Goal: Task Accomplishment & Management: Use online tool/utility

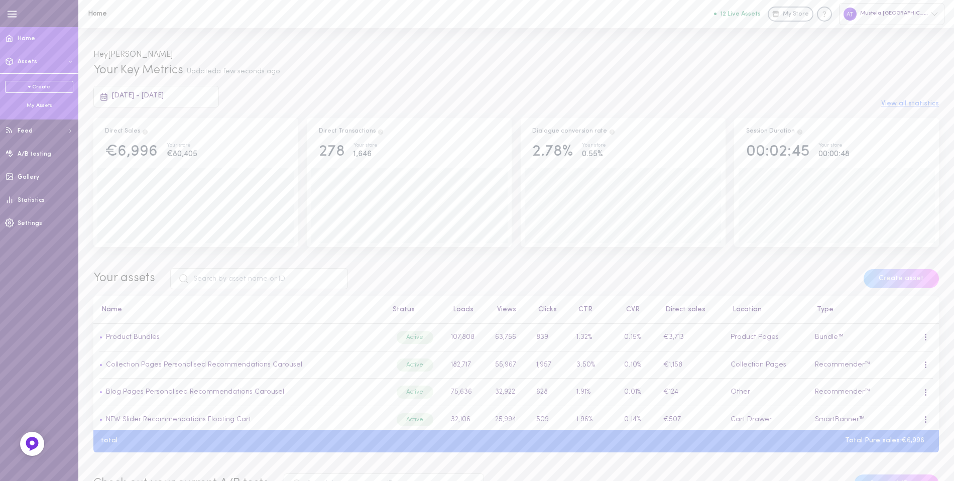
click at [27, 112] on div "+ Create My Assets" at bounding box center [39, 94] width 78 height 43
click at [41, 111] on div "+ Create My Assets" at bounding box center [39, 94] width 78 height 43
click at [53, 104] on div "My Assets" at bounding box center [39, 106] width 68 height 8
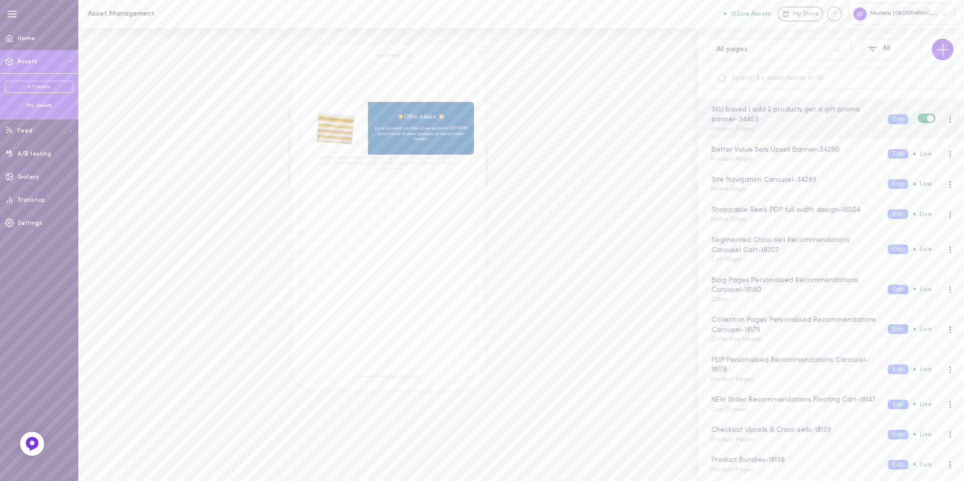
click at [801, 132] on div "SKU based | add 2 products get a gift promo banner - 34453 Product Pages" at bounding box center [791, 119] width 177 height 30
click at [892, 119] on button "Edit" at bounding box center [898, 119] width 21 height 10
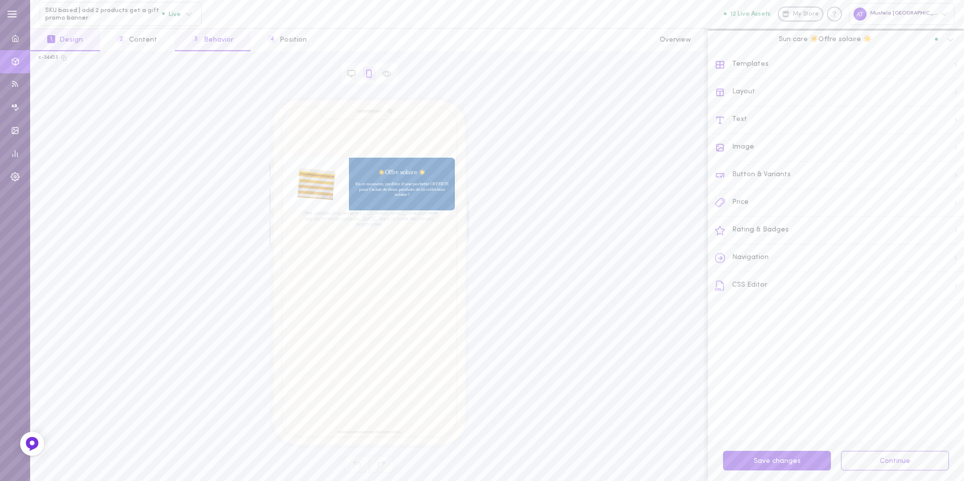
click at [222, 48] on button "3 Behavior" at bounding box center [213, 40] width 76 height 23
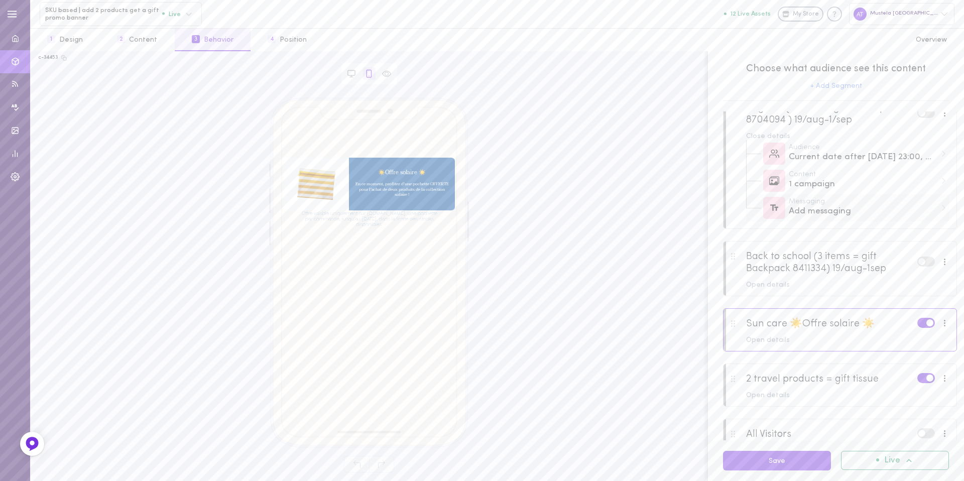
scroll to position [25, 0]
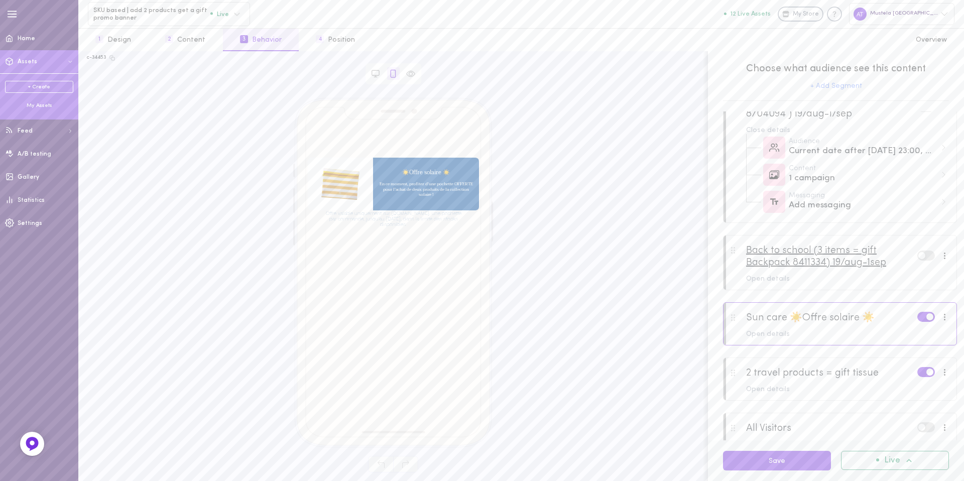
click at [795, 259] on div "Back to school (3 items = gift Backpack 8411334) 19/aug-1sep" at bounding box center [831, 256] width 171 height 24
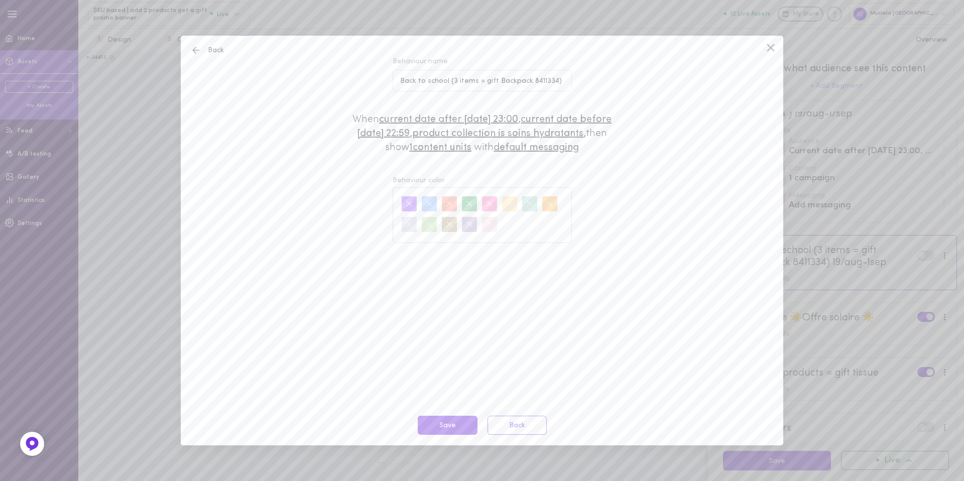
click at [764, 45] on icon at bounding box center [770, 47] width 15 height 15
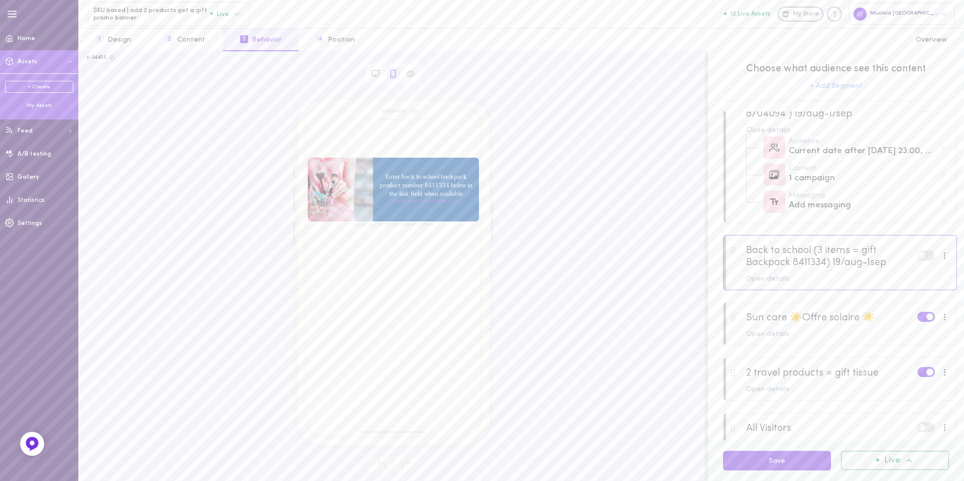
click at [764, 289] on div at bounding box center [839, 262] width 233 height 54
click at [775, 278] on div "Open details" at bounding box center [847, 279] width 203 height 7
click at [939, 255] on div at bounding box center [944, 255] width 13 height 11
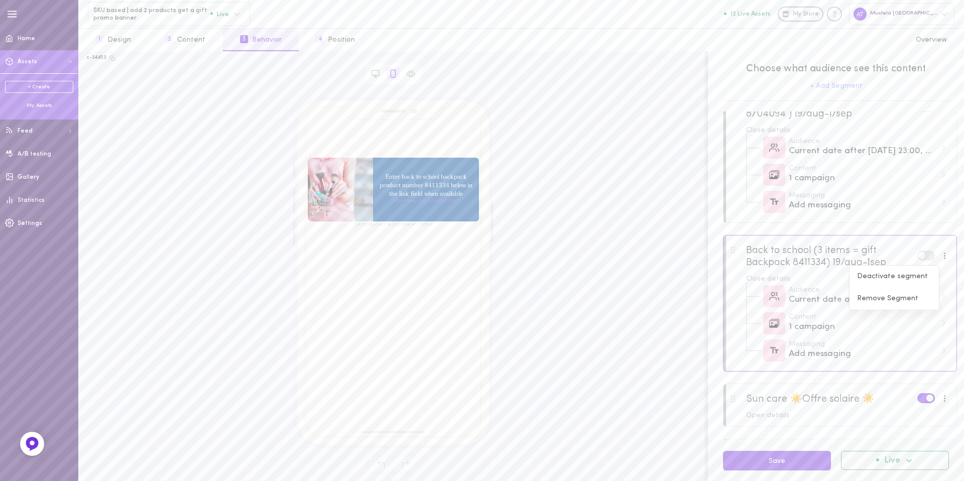
click at [802, 271] on div at bounding box center [839, 262] width 233 height 54
click at [818, 264] on div "Back to school (3 items = gift Backpack 8411334) 19/aug-1sep" at bounding box center [831, 256] width 171 height 24
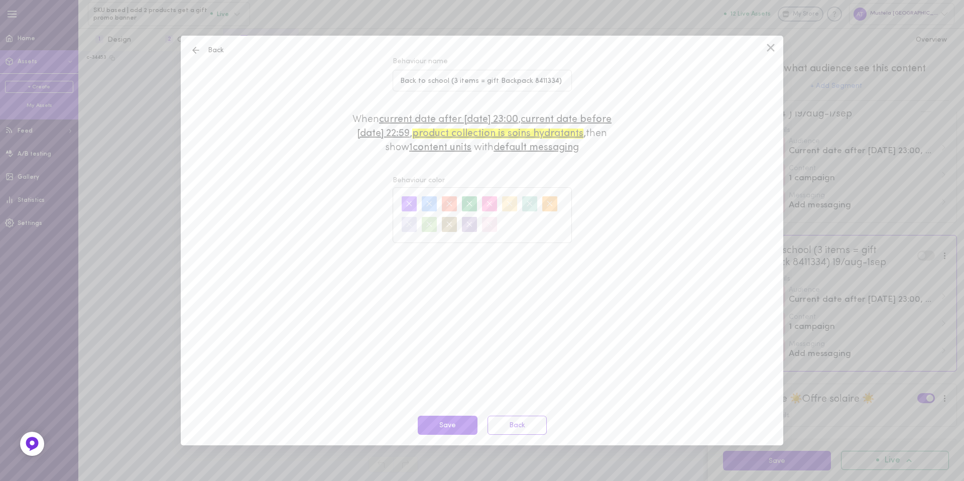
click at [567, 133] on span "Product collection is Soins hydratants" at bounding box center [497, 134] width 171 height 10
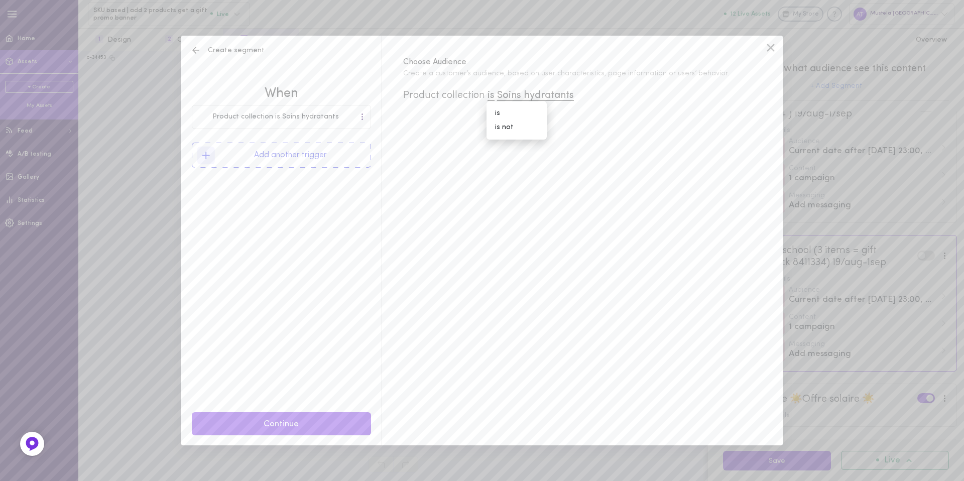
click at [199, 51] on icon at bounding box center [196, 50] width 10 height 10
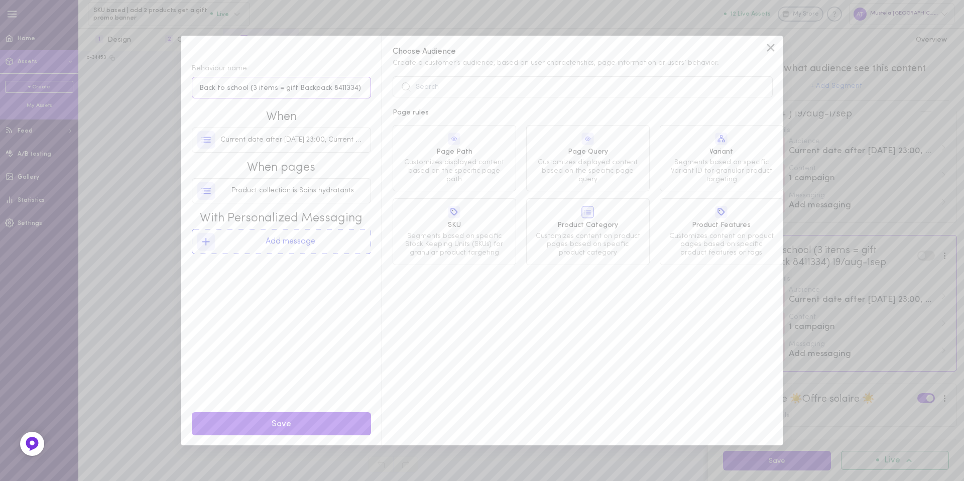
click at [309, 90] on input "Back to school (3 items = gift Backpack 8411334) 19/aug-1sep" at bounding box center [281, 88] width 179 height 22
click at [329, 192] on span "Product collection is Soins hydratants" at bounding box center [292, 191] width 122 height 10
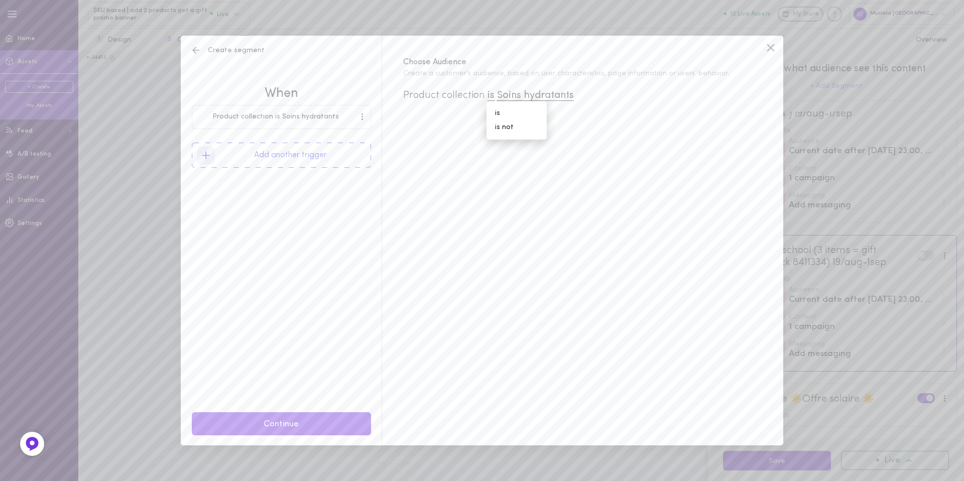
click at [198, 50] on icon at bounding box center [196, 50] width 10 height 10
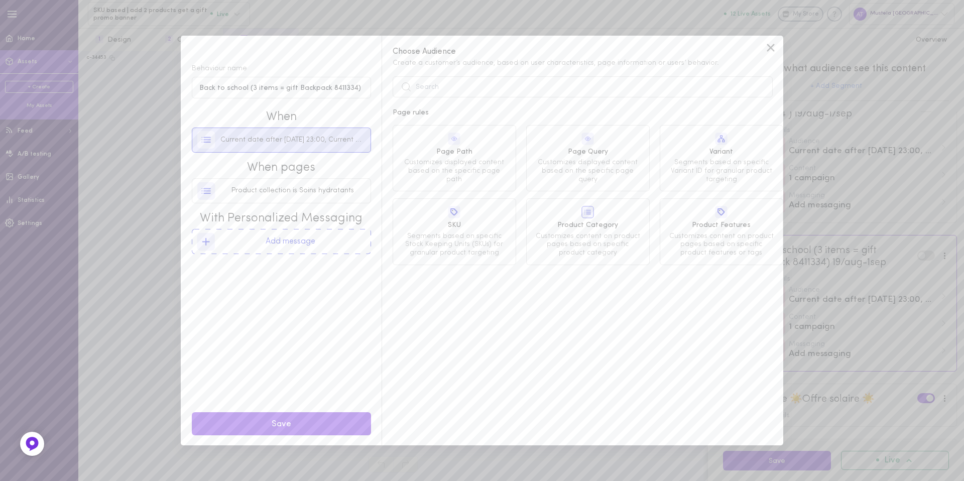
click at [338, 142] on span "Current date after [DATE] 23:00, Current date before [DATE] 22:59" at bounding box center [292, 140] width 145 height 10
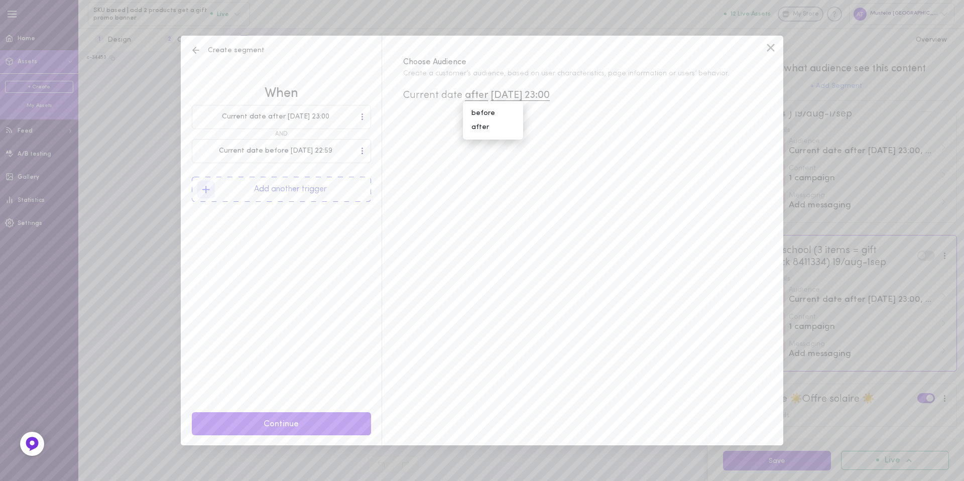
click at [197, 52] on icon at bounding box center [196, 50] width 10 height 10
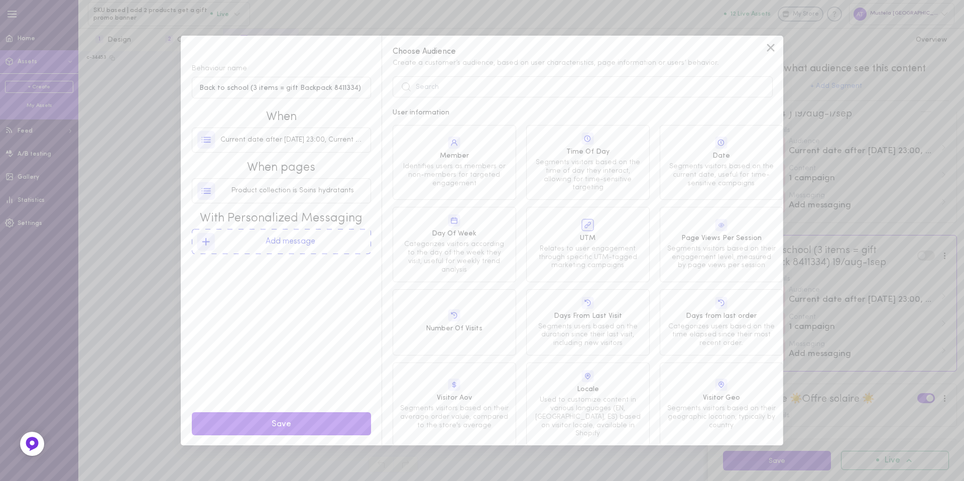
click at [770, 53] on icon at bounding box center [770, 47] width 15 height 15
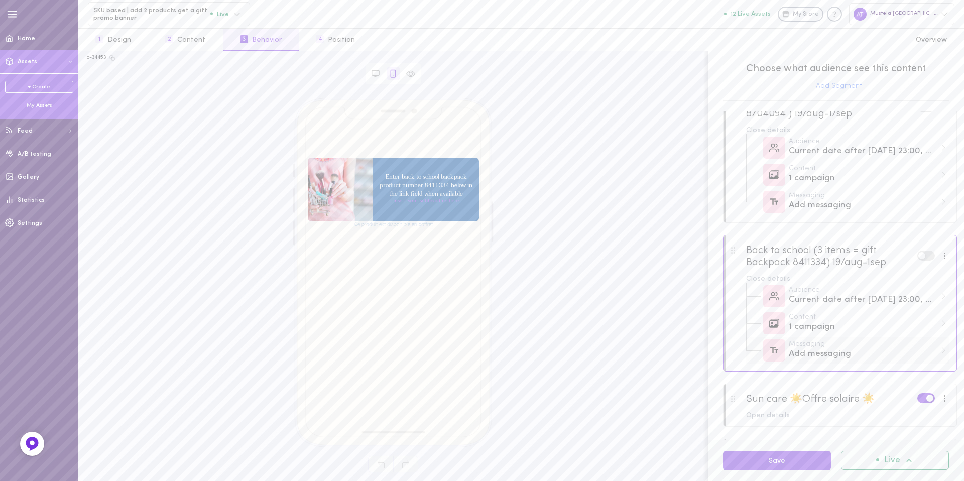
click at [834, 355] on div "Add messaging" at bounding box center [863, 354] width 148 height 13
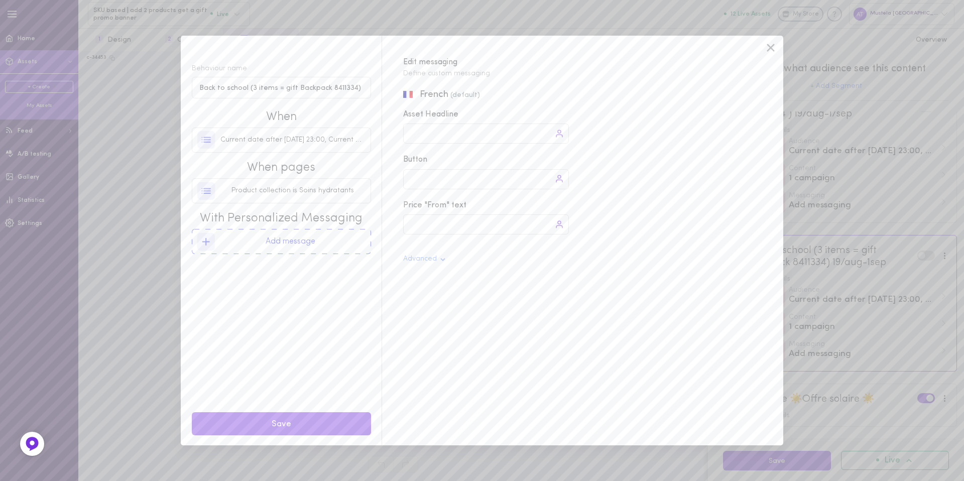
click at [490, 315] on div "French (default) Asset Headline Button Price "From" text Advanced" at bounding box center [577, 266] width 391 height 357
click at [772, 46] on icon at bounding box center [771, 48] width 8 height 8
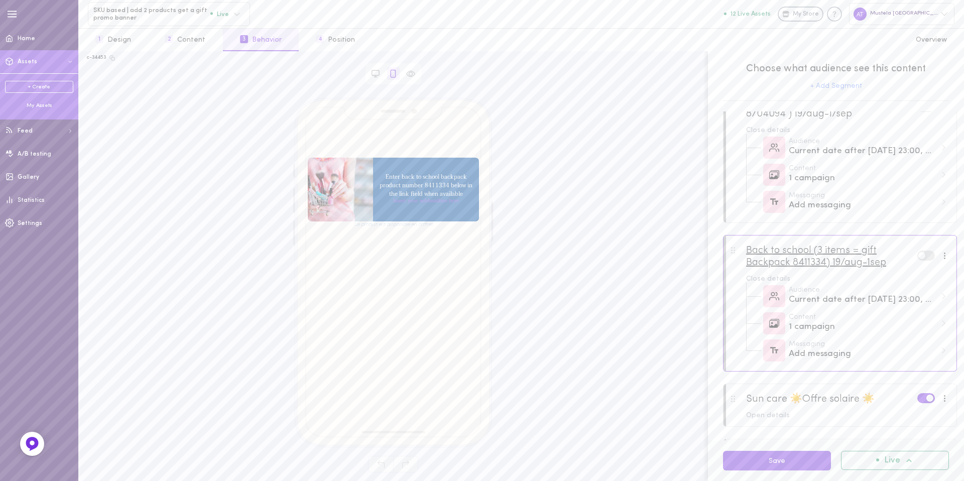
click at [853, 263] on div "Back to school (3 items = gift Backpack 8411334) 19/aug-1sep" at bounding box center [831, 256] width 171 height 24
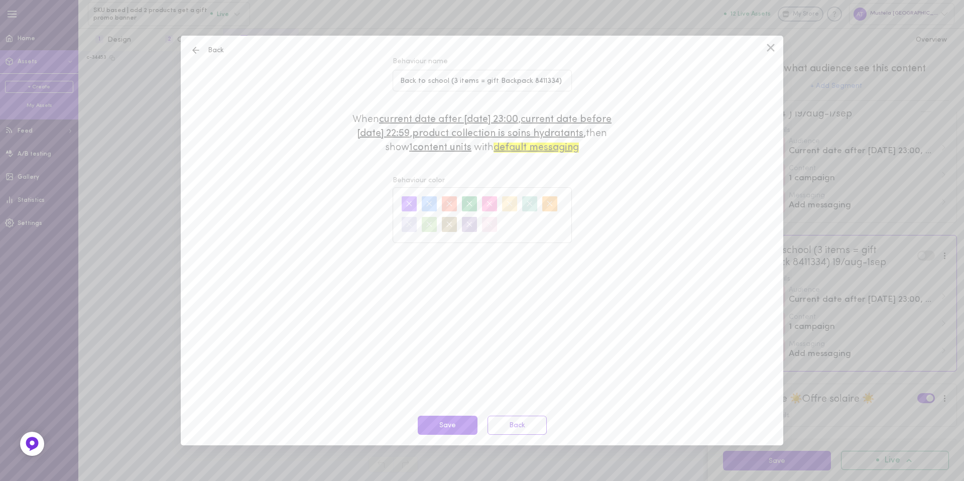
click at [576, 146] on span "default messaging" at bounding box center [535, 148] width 85 height 10
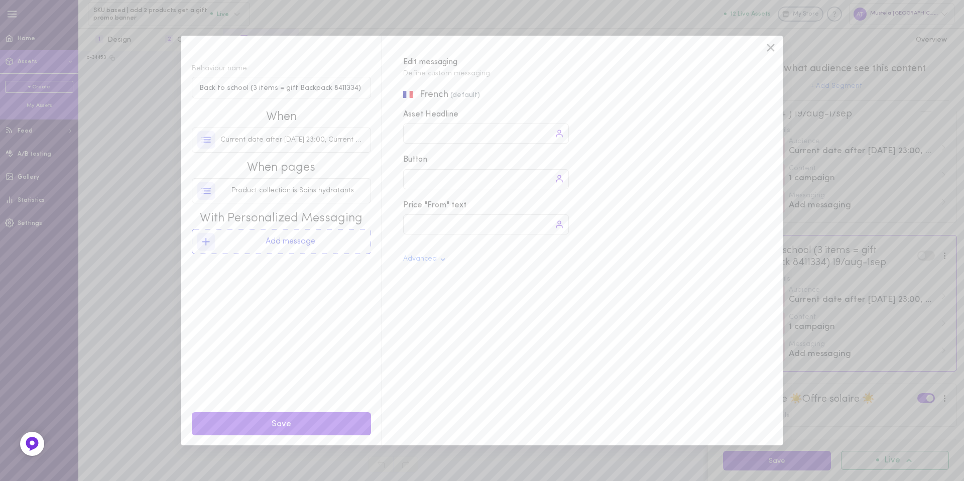
click at [518, 261] on div "Advanced" at bounding box center [486, 260] width 166 height 8
click at [765, 48] on icon at bounding box center [770, 47] width 15 height 15
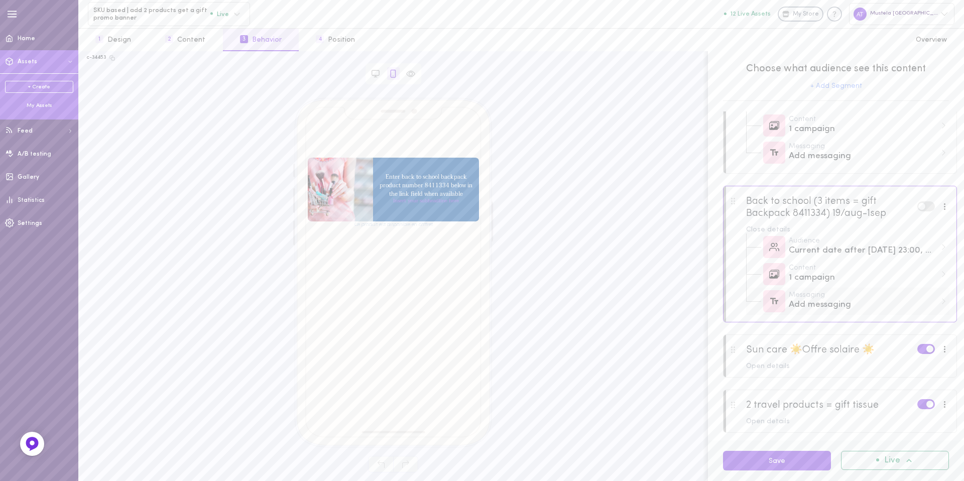
scroll to position [0, 0]
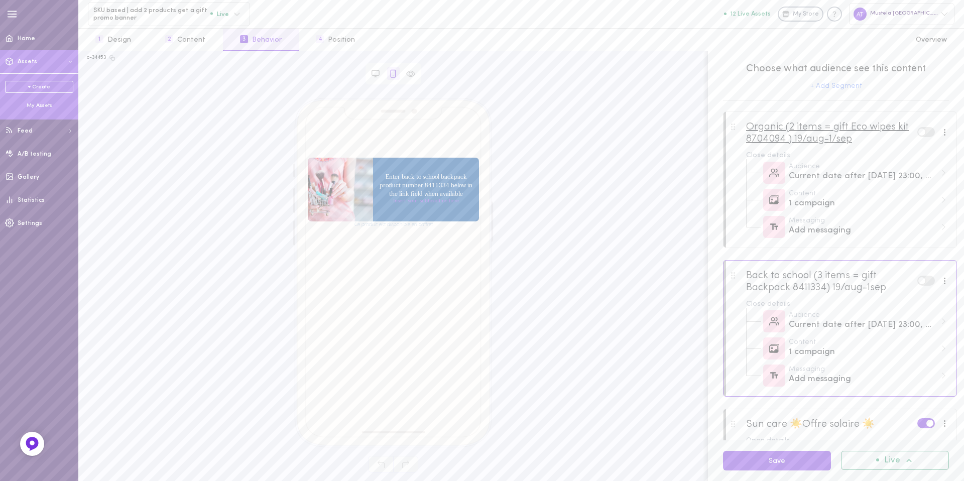
click at [807, 138] on div "Organic (2 items = gift Eco wipes kit 8704094 ) 19/aug-1/sep" at bounding box center [831, 133] width 171 height 24
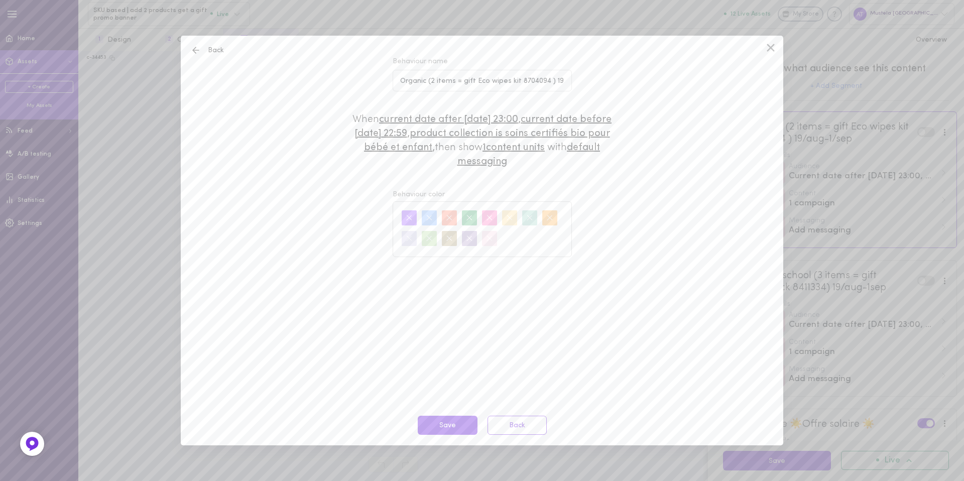
click at [485, 350] on div "Back Behaviour name Organic (2 items = gift Eco wipes kit 8704094 ) 19/aug-1/se…" at bounding box center [482, 241] width 602 height 410
click at [769, 50] on icon at bounding box center [771, 48] width 8 height 8
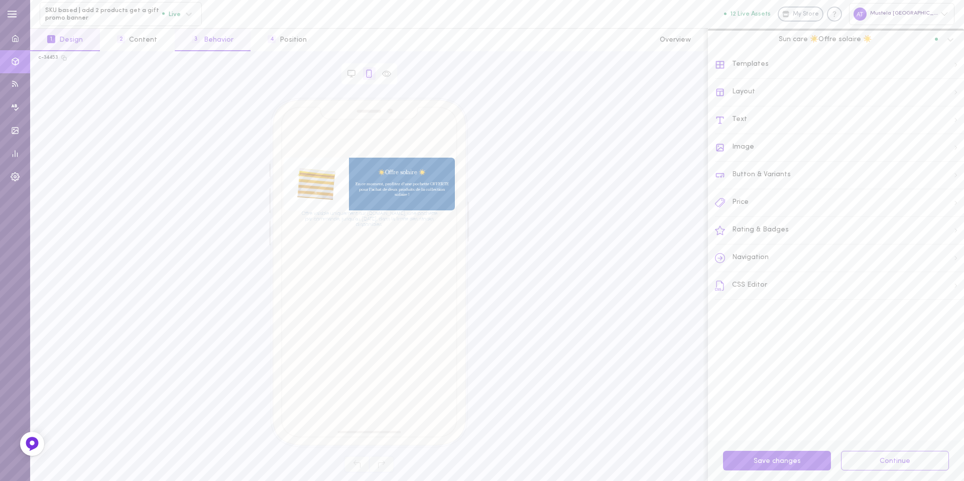
click at [208, 47] on button "3 Behavior" at bounding box center [213, 40] width 76 height 23
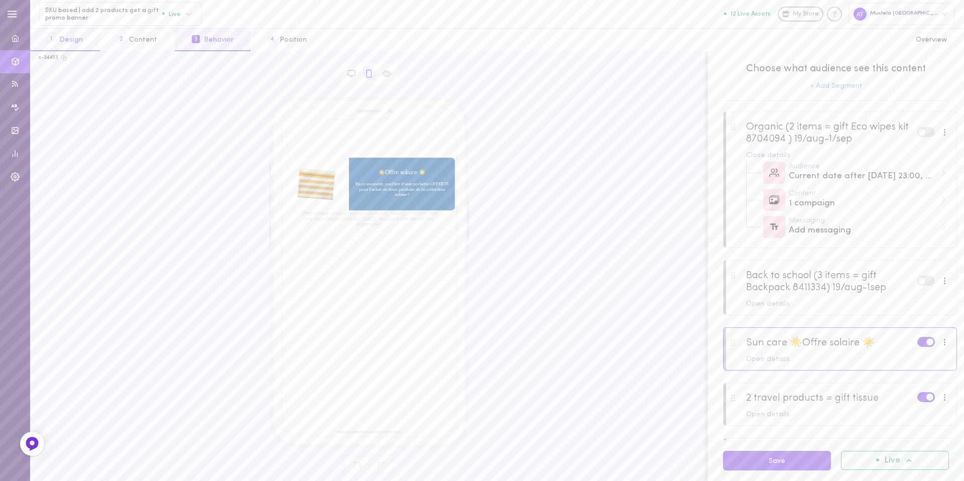
click at [73, 42] on button "1 Design" at bounding box center [65, 40] width 70 height 23
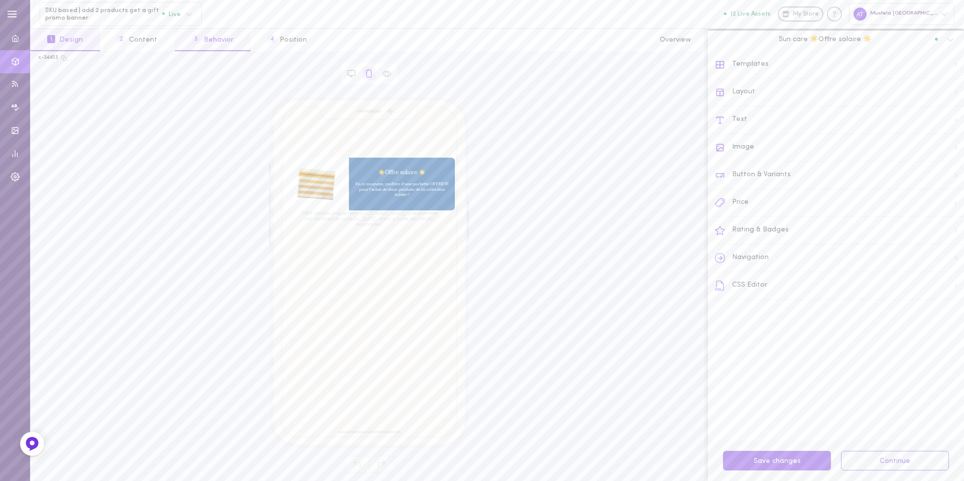
click at [208, 38] on button "3 Behavior" at bounding box center [213, 40] width 76 height 23
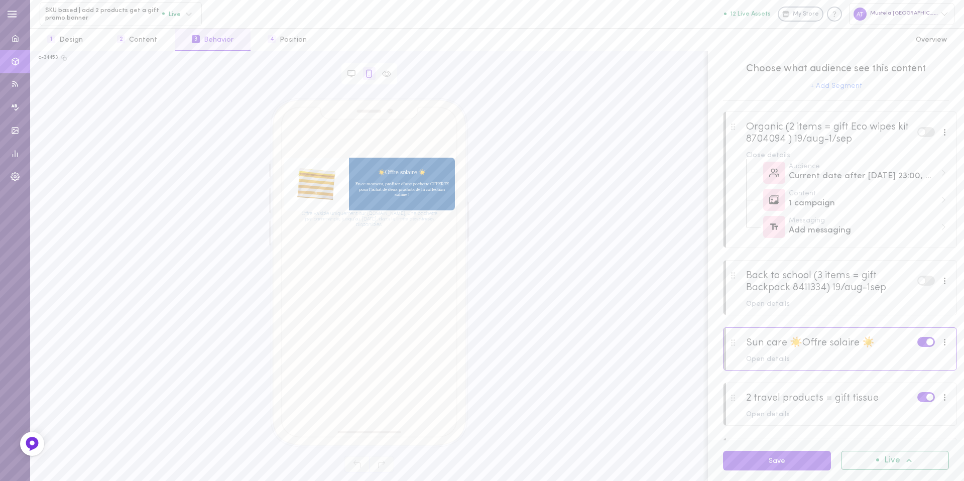
click at [733, 139] on div at bounding box center [839, 139] width 233 height 54
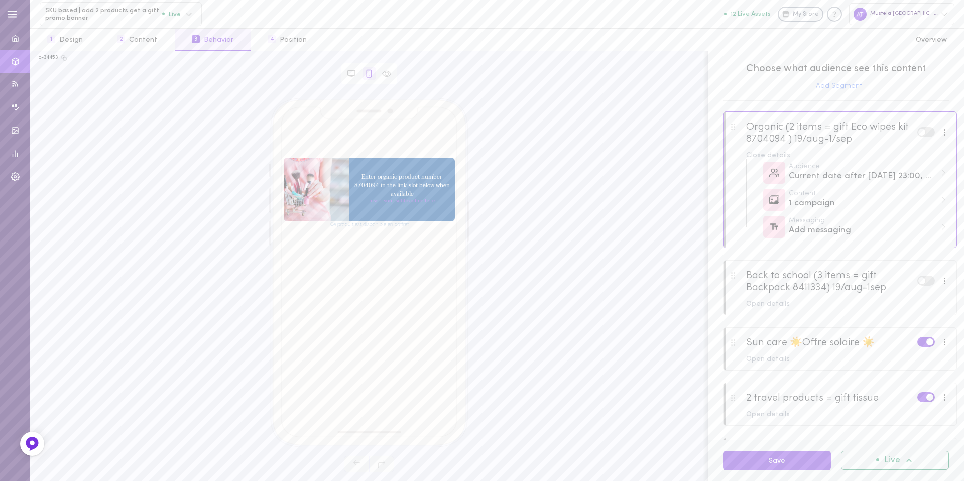
click at [737, 287] on div at bounding box center [839, 288] width 233 height 54
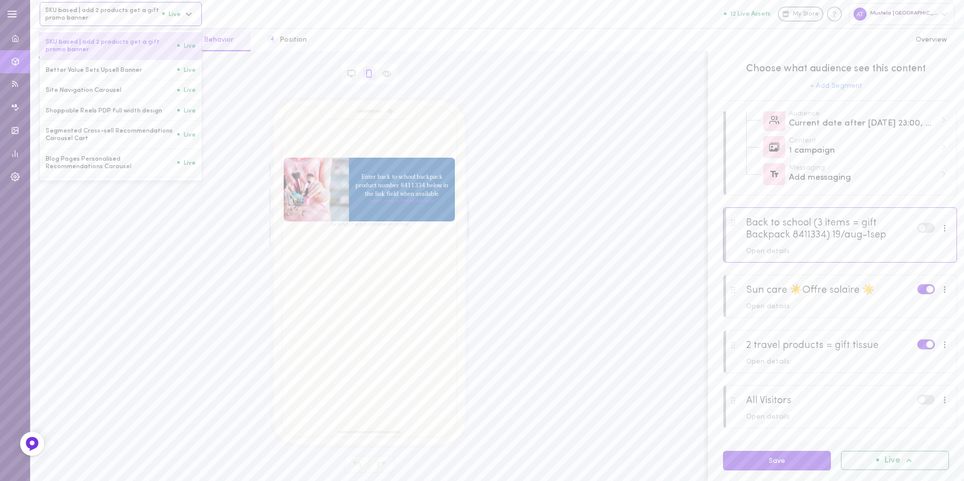
click at [85, 17] on span "SKU based | add 2 products get a gift promo banner" at bounding box center [103, 15] width 117 height 16
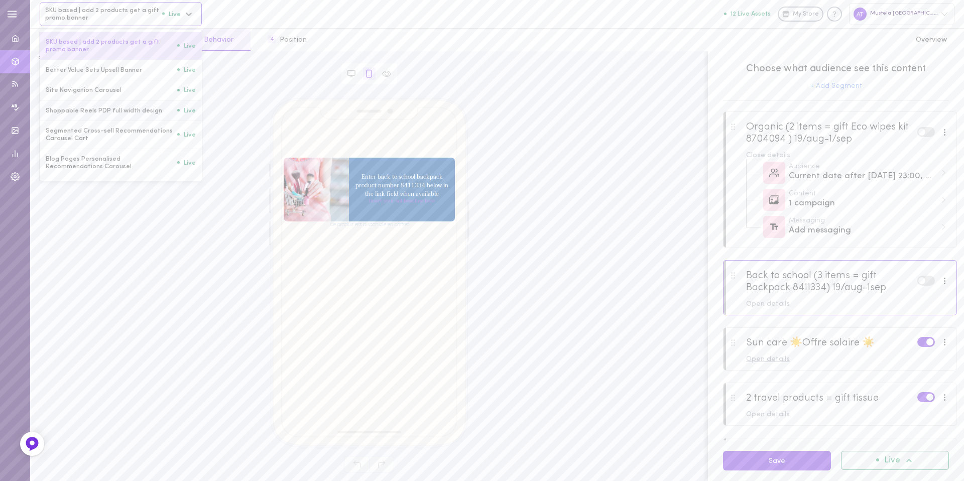
click at [821, 362] on div "Open details" at bounding box center [847, 359] width 203 height 7
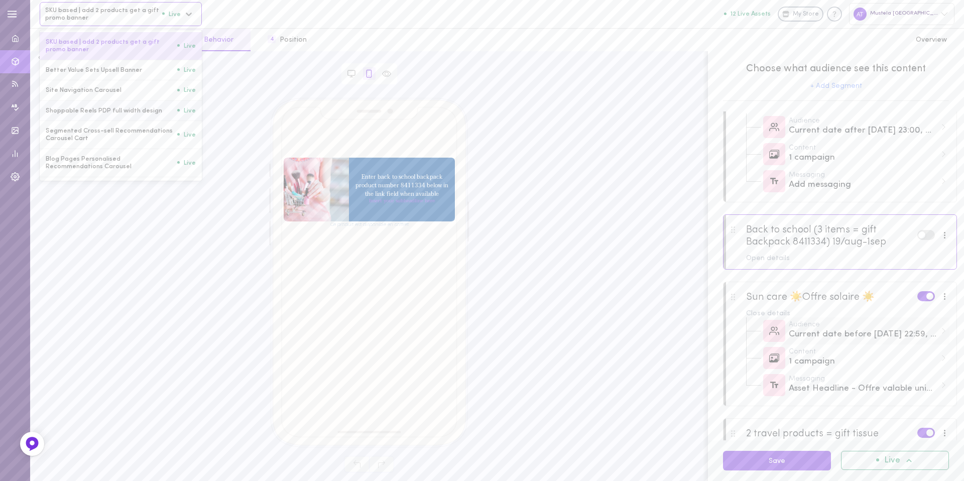
scroll to position [53, 0]
click at [843, 387] on div "Asset Headline - Offre valable uniquement sur [DOMAIN_NAME], une pochette par c…" at bounding box center [863, 381] width 148 height 13
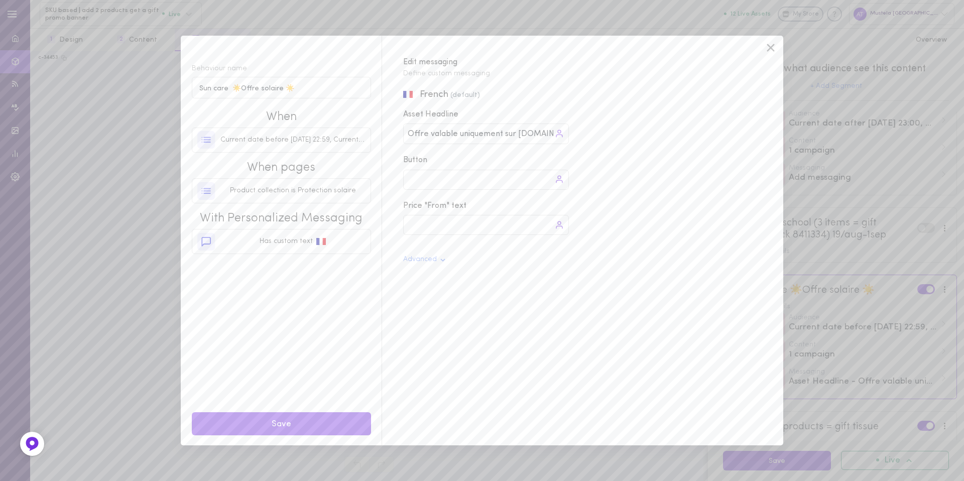
click at [591, 371] on div "French (default) Asset Headline Offre valable uniquement sur [DOMAIN_NAME], une…" at bounding box center [577, 266] width 391 height 357
click at [529, 470] on div "Behaviour name Sun care ☀️Offre solaire ☀️ When Current date before [DATE] 22:5…" at bounding box center [482, 240] width 964 height 481
click at [123, 283] on div "Behaviour name Sun care ☀️Offre solaire ☀️ When Current date before [DATE] 22:5…" at bounding box center [482, 240] width 964 height 481
click at [61, 31] on div "Behaviour name Sun care ☀️Offre solaire ☀️ When Current date before [DATE] 22:5…" at bounding box center [482, 240] width 964 height 481
click at [782, 49] on div "Edit messaging Define custom messaging" at bounding box center [582, 62] width 401 height 53
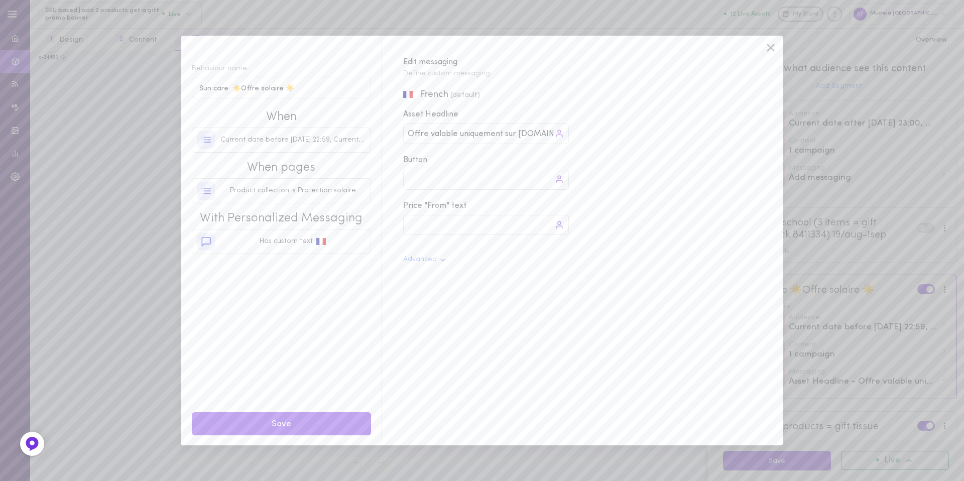
click at [764, 47] on icon at bounding box center [770, 47] width 15 height 15
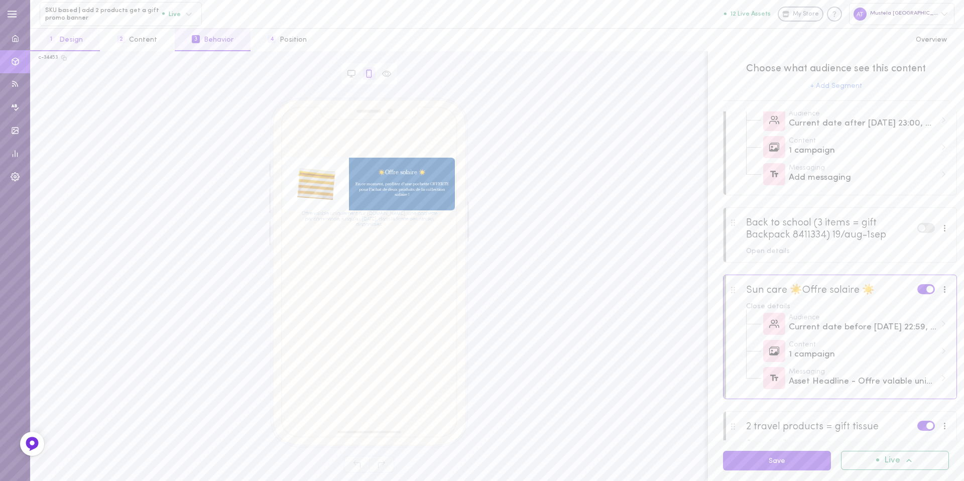
click at [84, 36] on button "1 Design" at bounding box center [65, 40] width 70 height 23
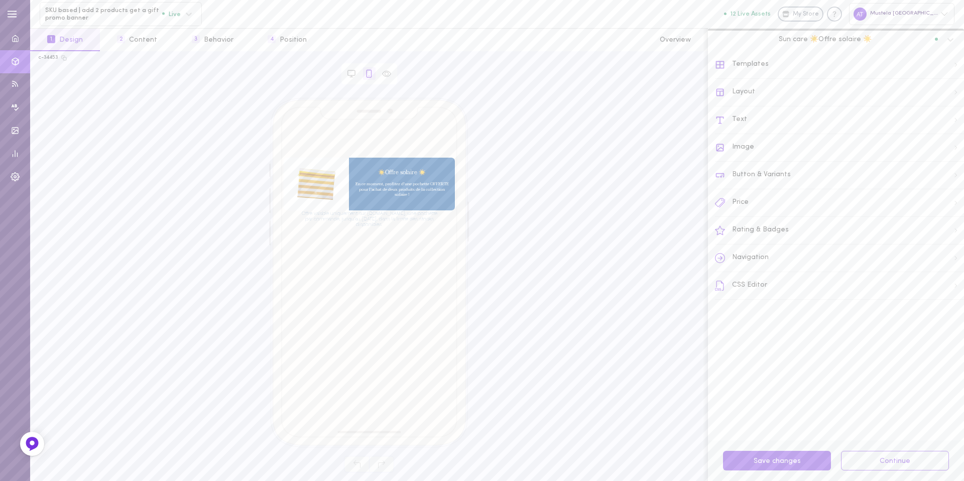
click at [759, 119] on div "Text" at bounding box center [839, 120] width 249 height 28
click at [718, 60] on icon at bounding box center [720, 65] width 10 height 10
click at [407, 171] on span "☀️Offre solaire ☀️" at bounding box center [402, 173] width 96 height 9
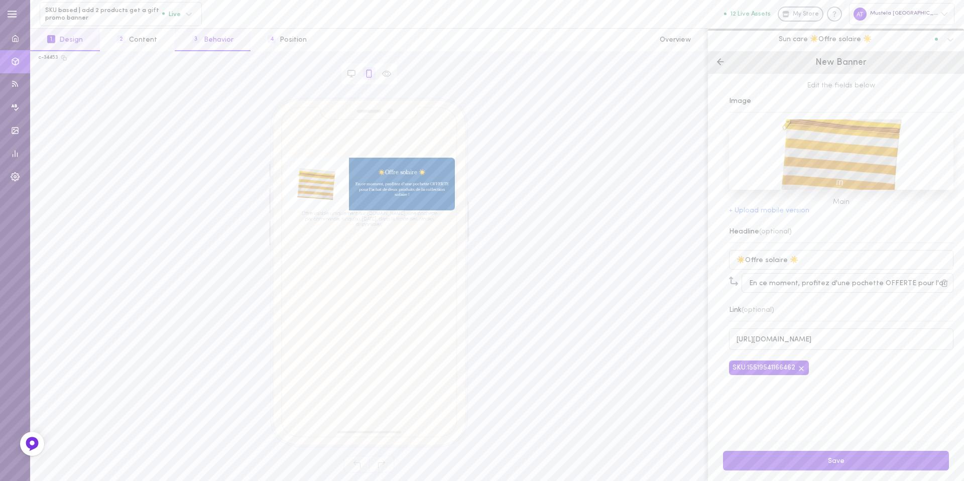
click at [214, 39] on button "3 Behavior" at bounding box center [213, 40] width 76 height 23
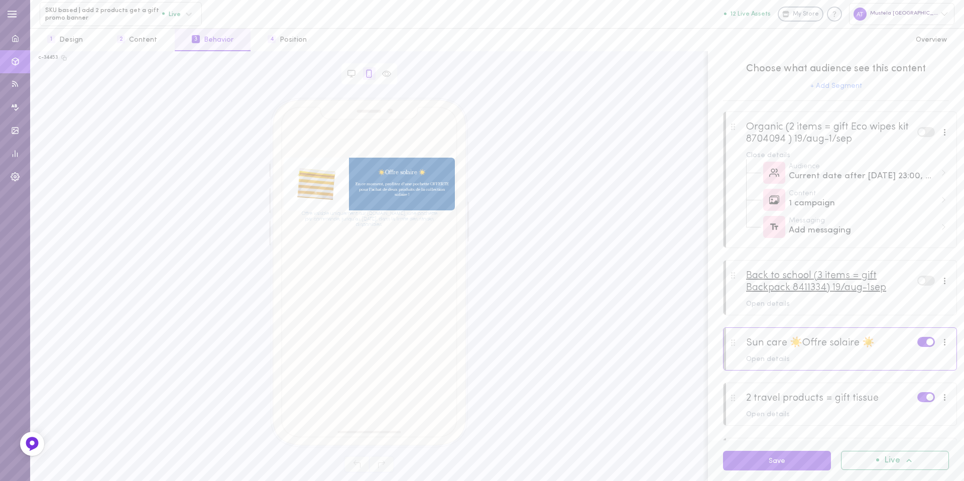
click at [807, 289] on div "Back to school (3 items = gift Backpack 8411334) 19/aug-1sep" at bounding box center [831, 282] width 171 height 24
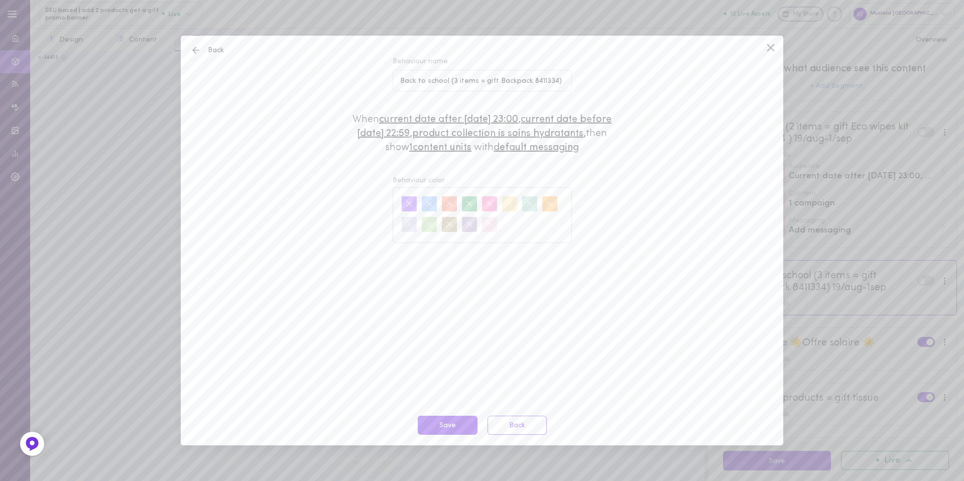
click at [770, 43] on icon at bounding box center [770, 47] width 15 height 15
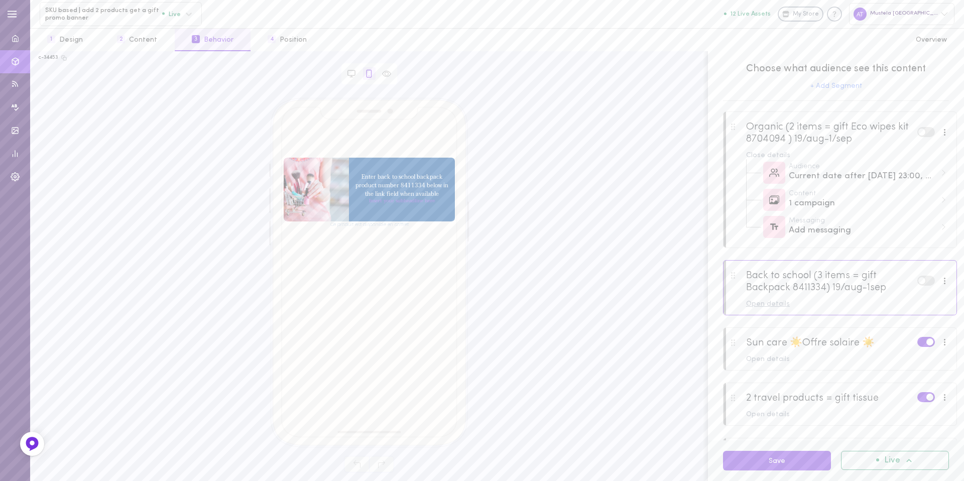
click at [917, 303] on div "Open details" at bounding box center [847, 304] width 203 height 7
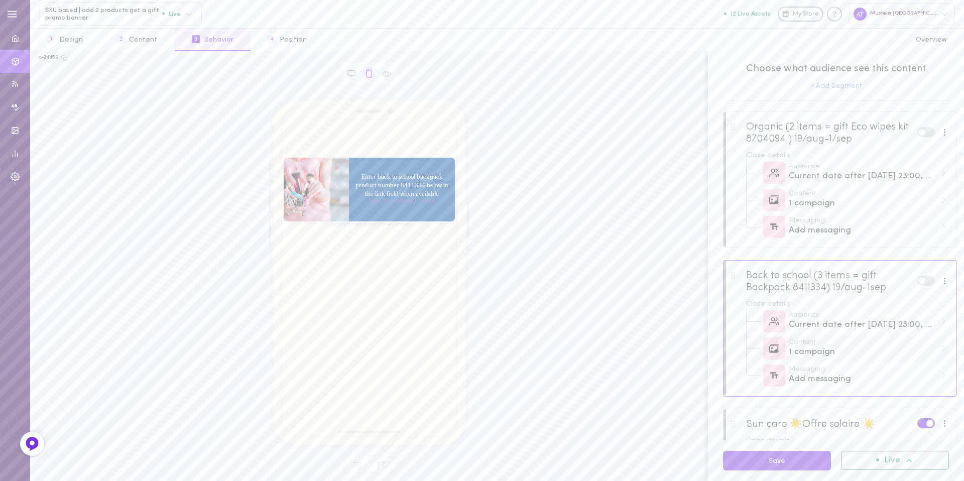
scroll to position [32, 0]
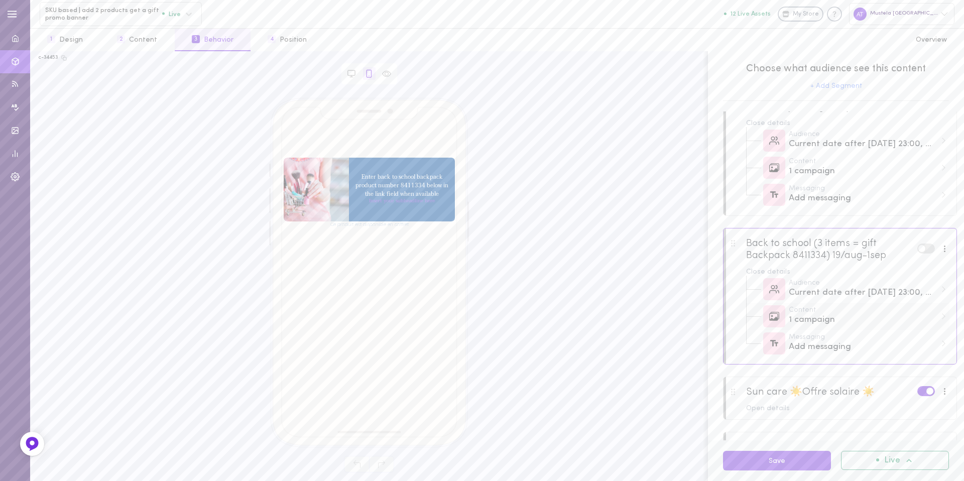
click at [860, 326] on div "Content 1 campaign" at bounding box center [847, 316] width 203 height 27
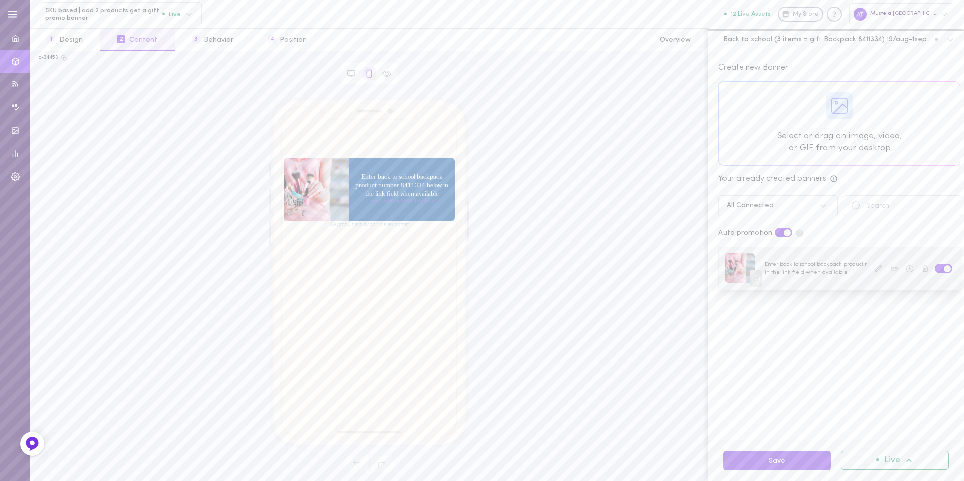
click at [874, 271] on icon at bounding box center [878, 269] width 8 height 8
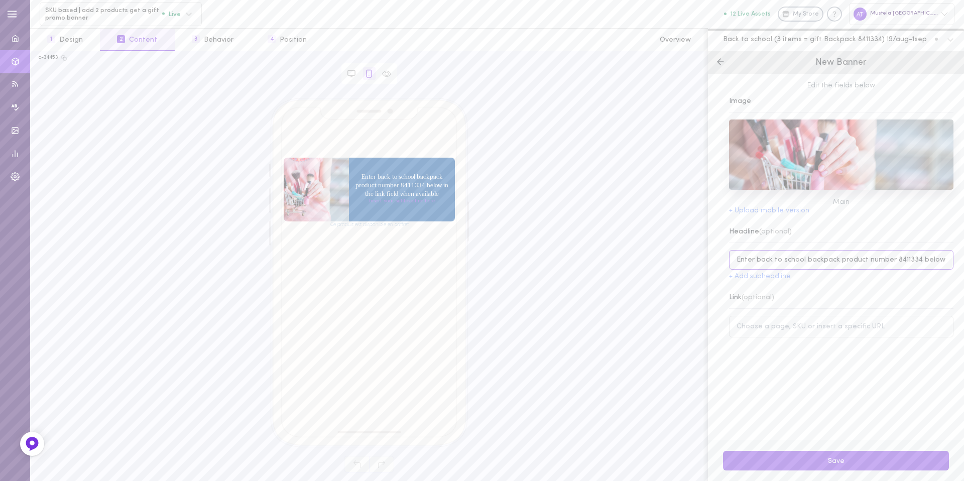
click at [835, 260] on input "Enter back to school backpack product number 8411334 below in the link field wh…" at bounding box center [841, 260] width 224 height 20
click at [900, 259] on input "Enter back to school backpack product number 8411334 below in the link field wh…" at bounding box center [841, 260] width 224 height 20
click at [822, 287] on div "Link (optional)" at bounding box center [841, 298] width 224 height 22
click at [226, 279] on div "Ce produit est disponible en coffret Enter back to school backpack product numb…" at bounding box center [369, 270] width 661 height 344
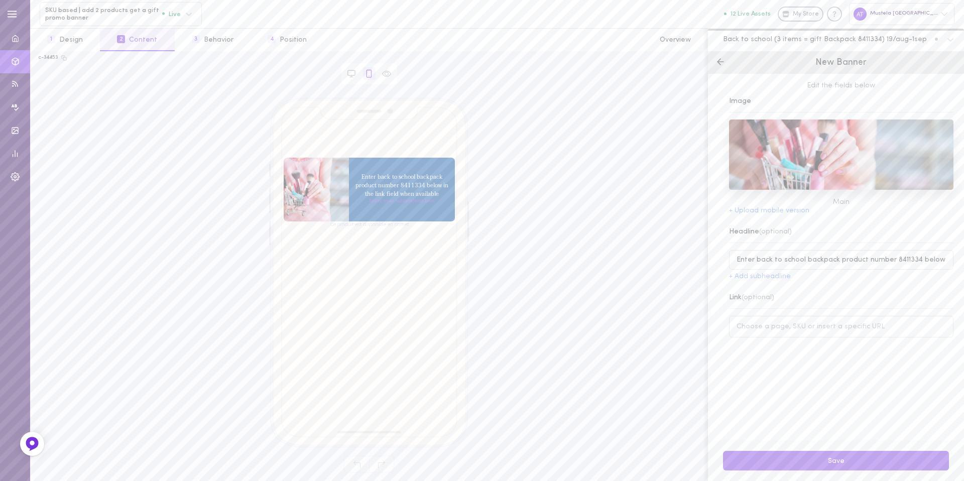
click at [759, 339] on div "Edit the fields below Image Main + Upload mobile version Headline (optional) En…" at bounding box center [836, 257] width 256 height 366
click at [903, 265] on input "Enter back to school backpack product number 8411334 below in the link field wh…" at bounding box center [841, 260] width 224 height 20
click at [904, 259] on input "Enter back to school backpack product number 8411334 below in the link field wh…" at bounding box center [841, 260] width 224 height 20
click at [852, 329] on input at bounding box center [841, 327] width 224 height 22
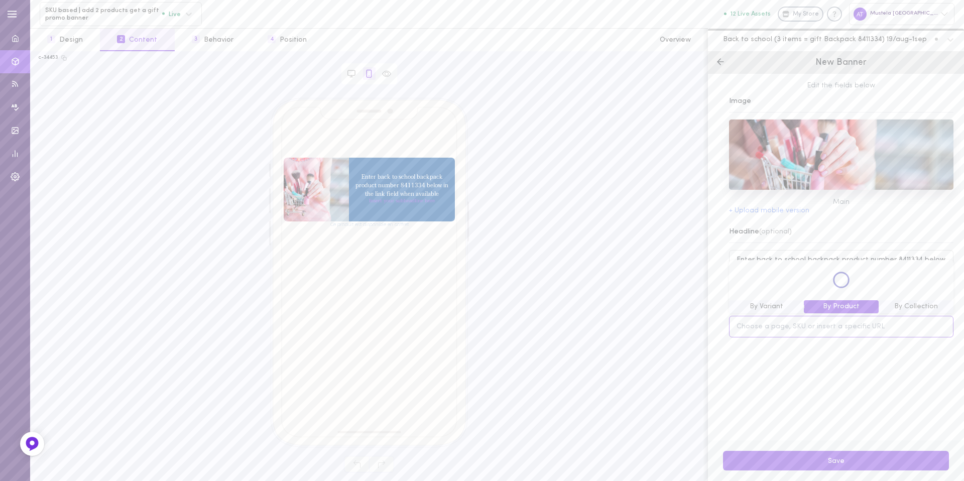
paste input "8411334"
click at [834, 224] on div "In Stock Cartable enfant 15535288975742" at bounding box center [841, 225] width 216 height 21
type input "[URL][DOMAIN_NAME]"
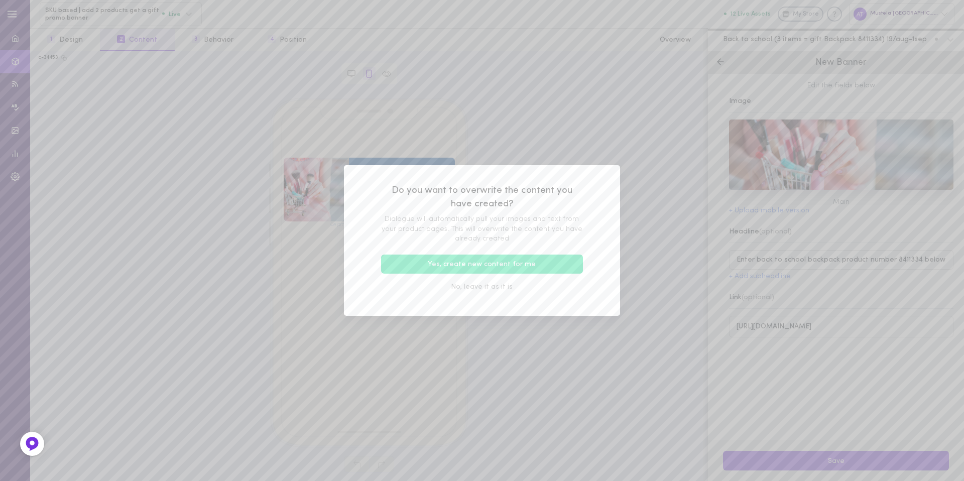
click at [522, 263] on button "Yes, create new content for me" at bounding box center [482, 265] width 202 height 20
type input "Cartable enfant"
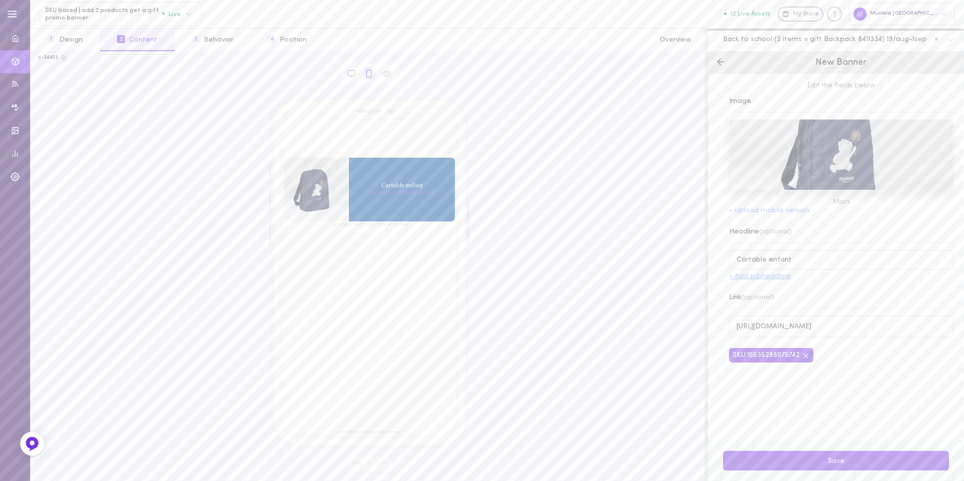
click at [764, 276] on button "+ Add subheadline" at bounding box center [760, 276] width 62 height 7
click at [775, 289] on input at bounding box center [847, 283] width 212 height 20
click at [799, 281] on input at bounding box center [847, 283] width 212 height 20
click at [119, 10] on span "SKU based | add 2 products get a gift promo banner" at bounding box center [103, 15] width 117 height 16
click at [791, 290] on input at bounding box center [847, 283] width 212 height 20
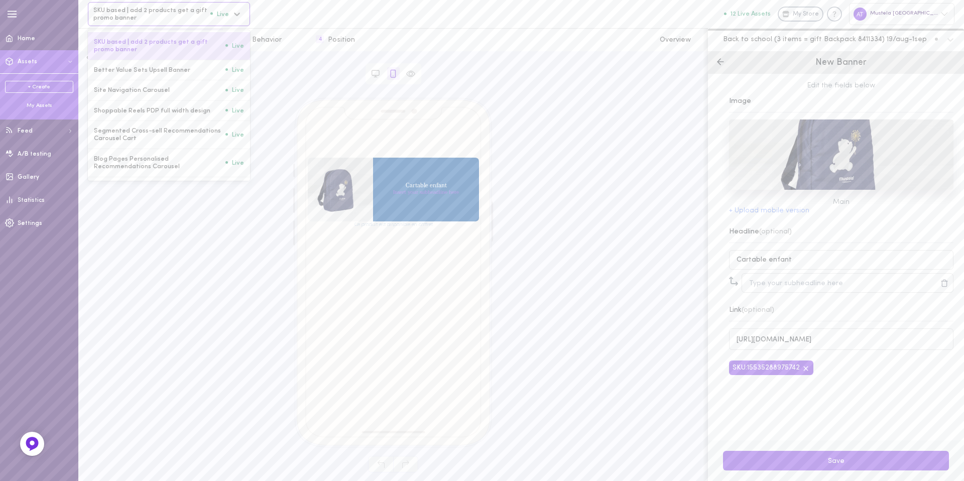
click at [123, 9] on span "SKU based | add 2 products get a gift promo banner" at bounding box center [151, 15] width 117 height 16
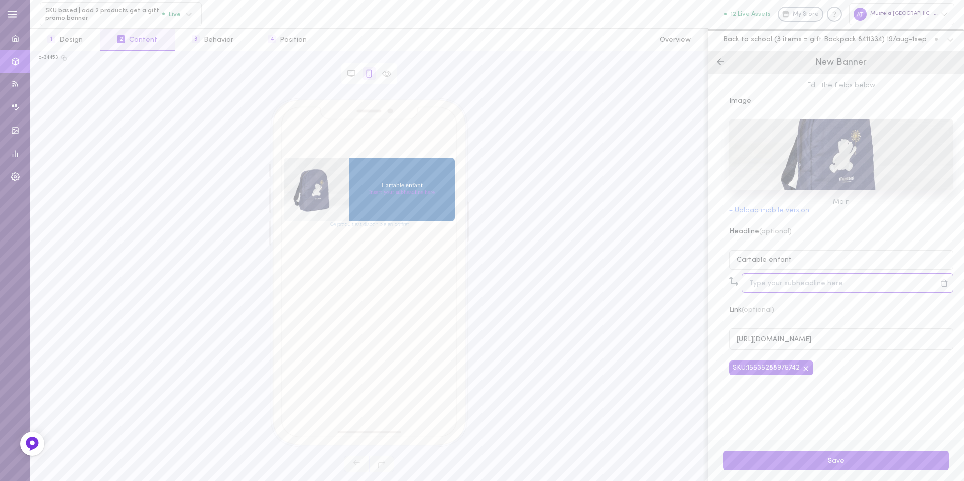
click at [796, 282] on input at bounding box center [847, 283] width 212 height 20
type input "Ajoutez trois produits de la collection Hydratation bébé et enfant pour obtenir…"
click at [816, 465] on button "Save" at bounding box center [836, 461] width 226 height 20
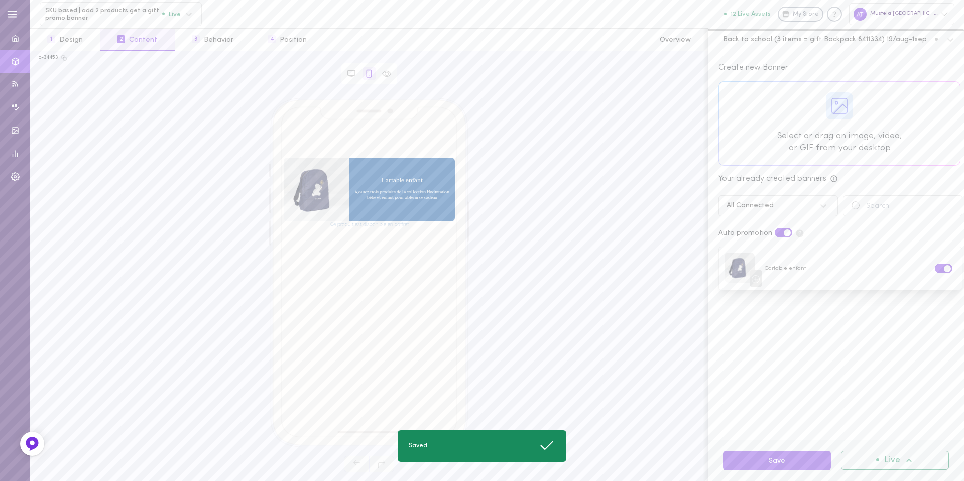
click at [779, 319] on div "Create new Banner Select or drag an image, video, or GIF from your desktop Your…" at bounding box center [836, 245] width 256 height 389
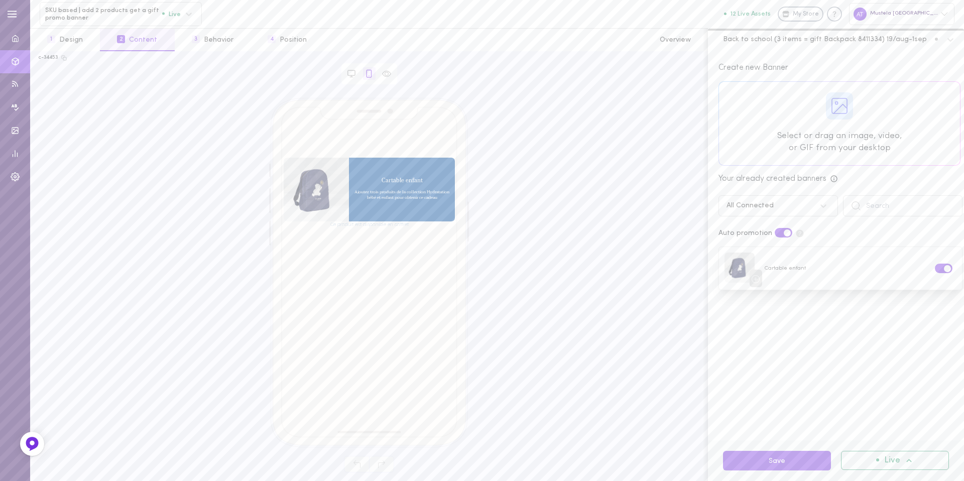
click at [399, 225] on h2 "Ce produit est disponible en coffret" at bounding box center [370, 224] width 172 height 6
click at [393, 205] on div at bounding box center [412, 197] width 86 height 50
click at [317, 178] on div at bounding box center [316, 190] width 65 height 64
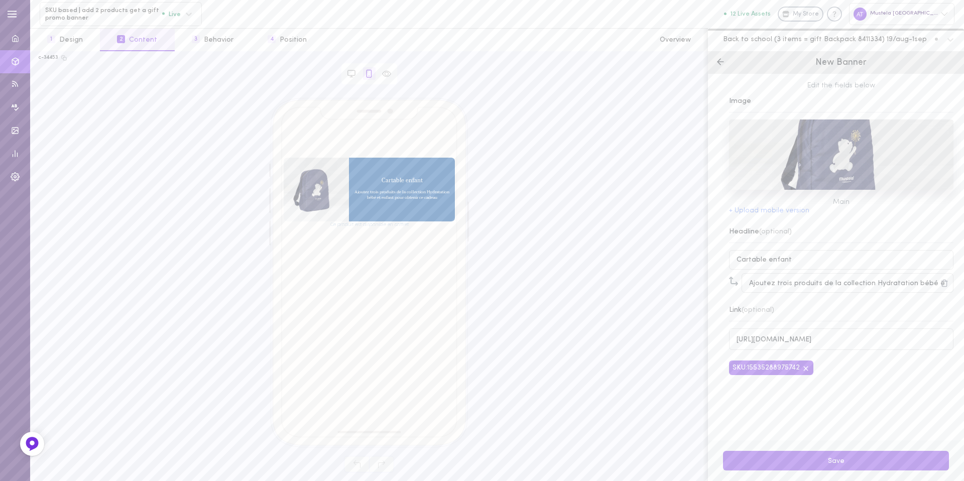
click at [722, 67] on div "New Banner" at bounding box center [836, 62] width 256 height 23
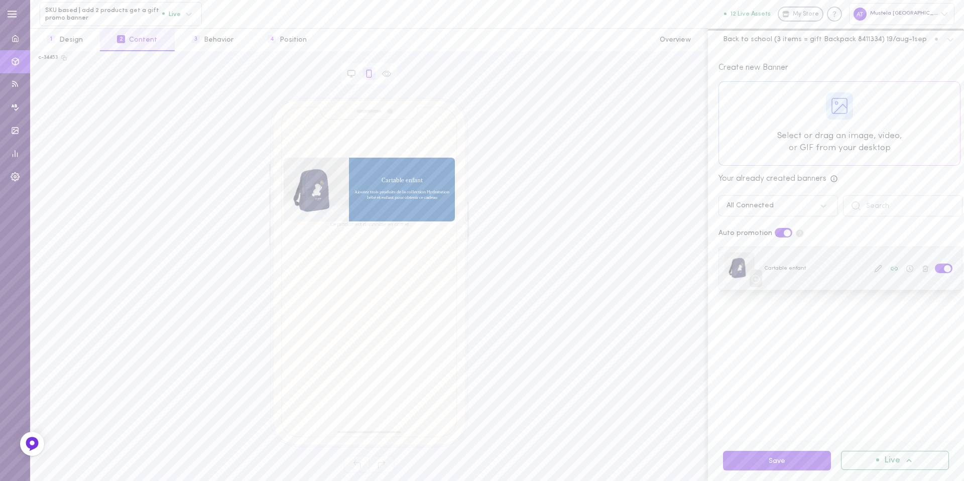
click at [824, 262] on div at bounding box center [840, 268] width 243 height 43
click at [874, 270] on icon at bounding box center [877, 268] width 7 height 7
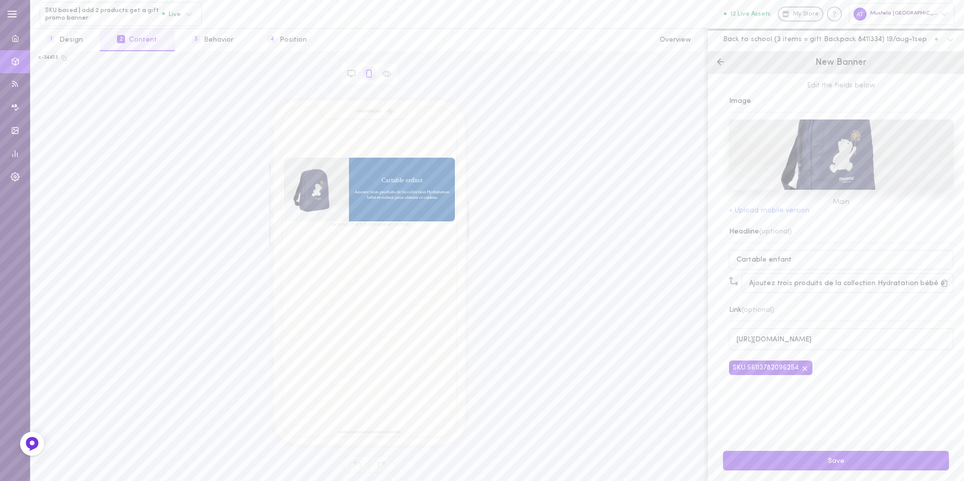
click at [364, 224] on h2 "Ce produit est disponible en coffret" at bounding box center [370, 224] width 172 height 6
click at [174, 105] on div "Ce produit est disponible en coffret Cartable enfant Ajoutez trois produits de …" at bounding box center [369, 270] width 661 height 344
click at [76, 41] on button "1 Design" at bounding box center [65, 40] width 70 height 23
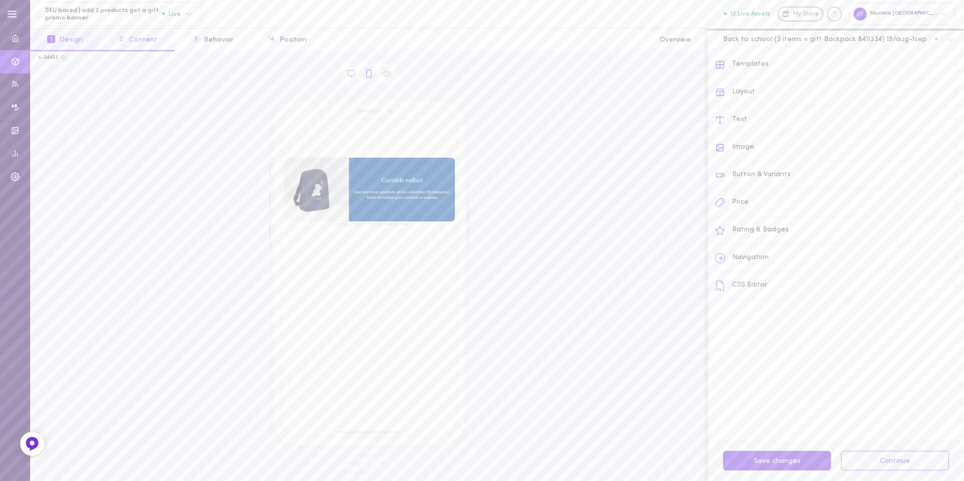
click at [121, 37] on span "2" at bounding box center [121, 39] width 8 height 8
click at [195, 40] on span "3" at bounding box center [196, 39] width 8 height 8
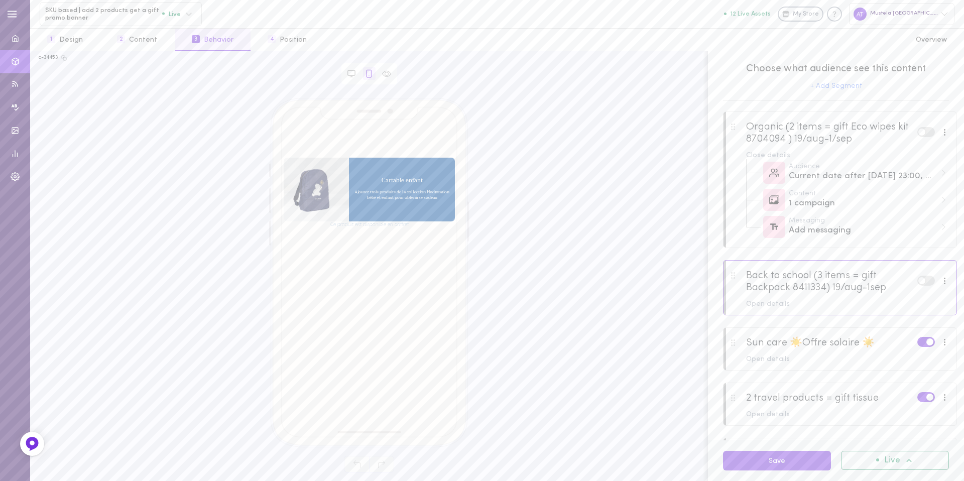
click at [844, 148] on div at bounding box center [839, 139] width 233 height 54
click at [843, 311] on div at bounding box center [839, 288] width 233 height 54
click at [835, 356] on div "Open details" at bounding box center [847, 359] width 203 height 7
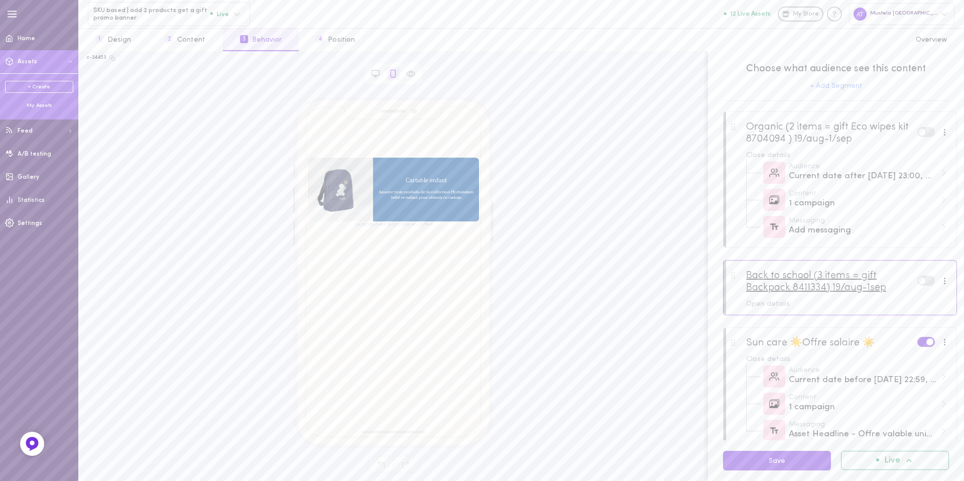
click at [838, 292] on div "Back to school (3 items = gift Backpack 8411334) 19/aug-1sep" at bounding box center [831, 282] width 171 height 24
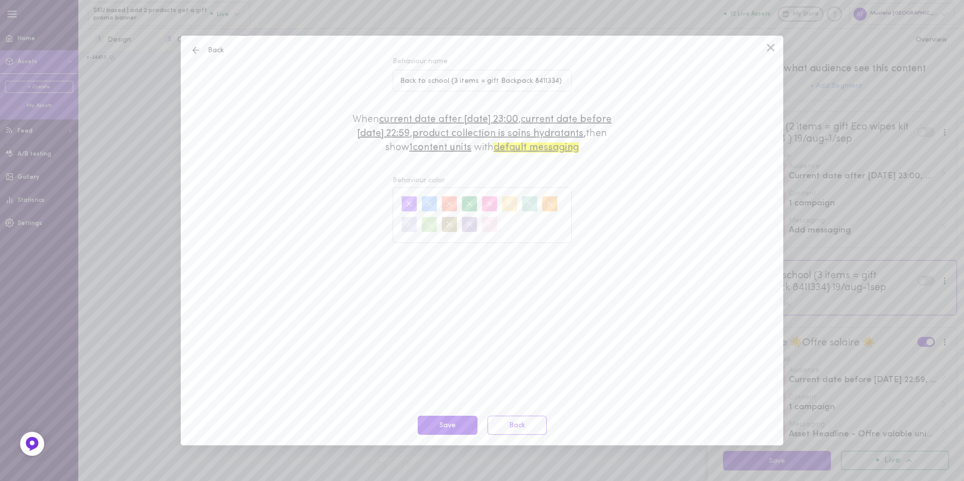
click at [573, 148] on span "default messaging" at bounding box center [535, 148] width 85 height 10
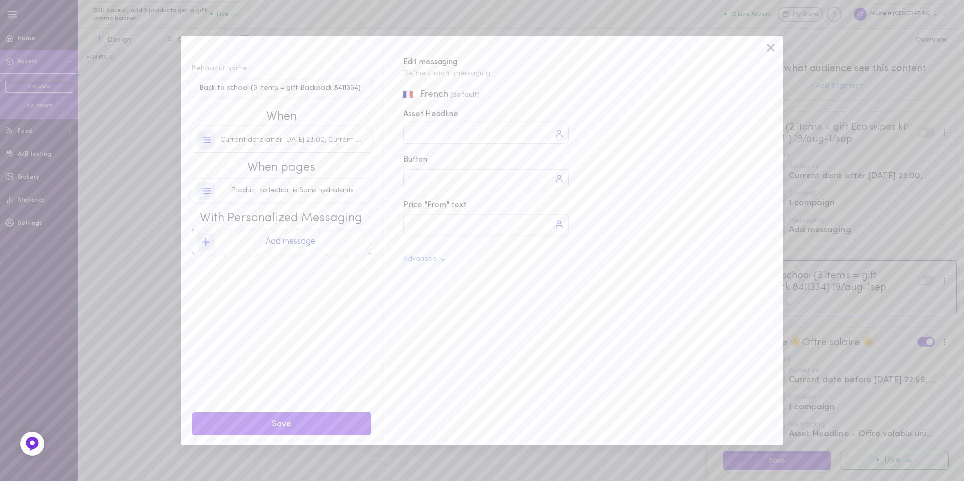
click at [450, 132] on div at bounding box center [486, 133] width 166 height 20
type input "r"
click at [338, 431] on button "Save" at bounding box center [281, 424] width 179 height 24
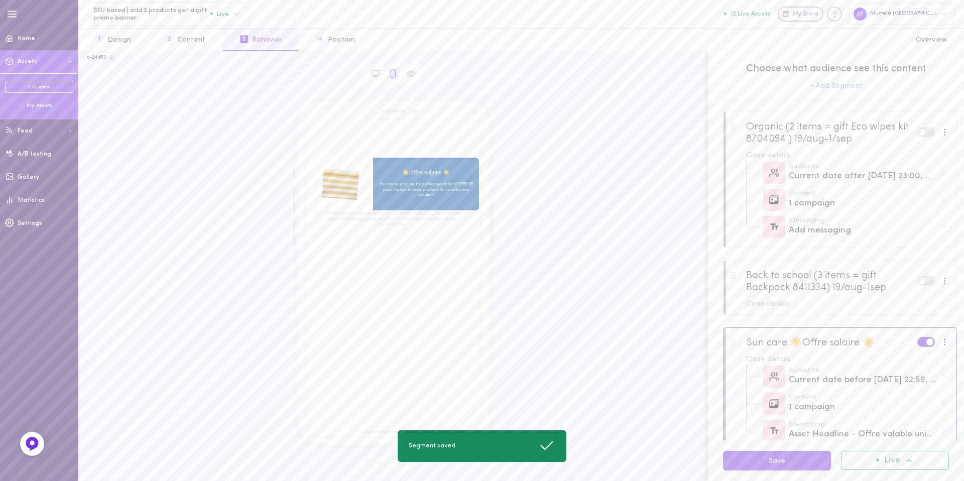
click at [427, 224] on h2 "Offre valable uniquement sur [DOMAIN_NAME], une pochette par commande, jusqu'au…" at bounding box center [394, 218] width 172 height 17
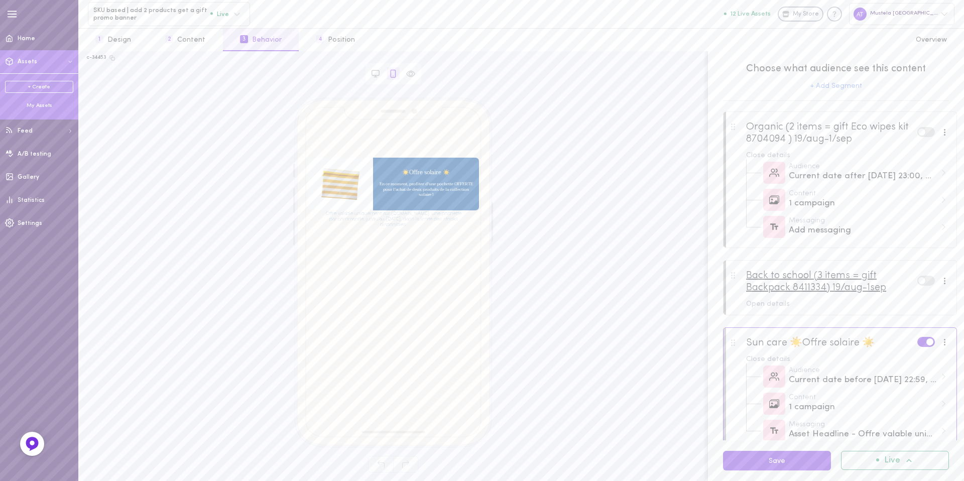
click at [813, 289] on div "Back to school (3 items = gift Backpack 8411334) 19/aug-1sep" at bounding box center [831, 282] width 171 height 24
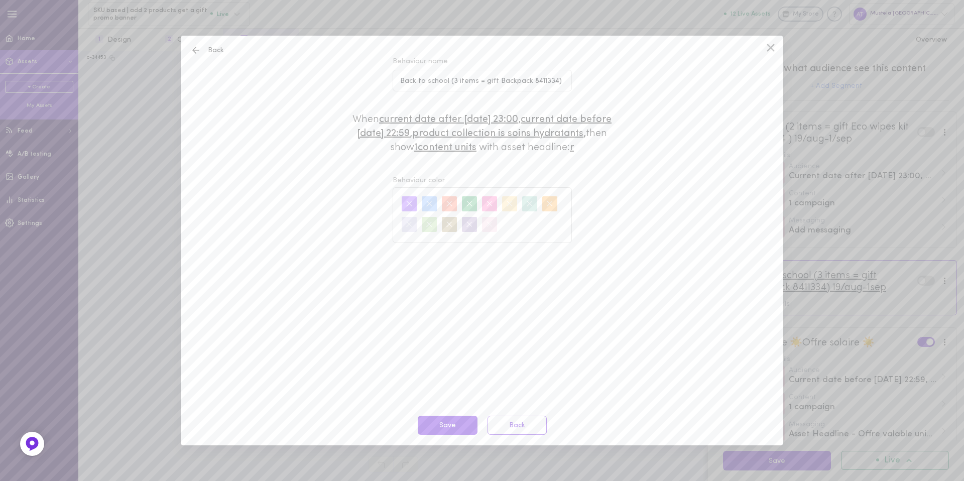
click at [813, 289] on div "Back Behaviour name Back to school (3 items = gift Backpack 8411334) 19/aug-1se…" at bounding box center [482, 240] width 964 height 481
click at [823, 242] on div "Back Behaviour name Back to school (3 items = gift Backpack 8411334) 19/aug-1se…" at bounding box center [482, 240] width 964 height 481
click at [769, 47] on icon at bounding box center [770, 47] width 15 height 15
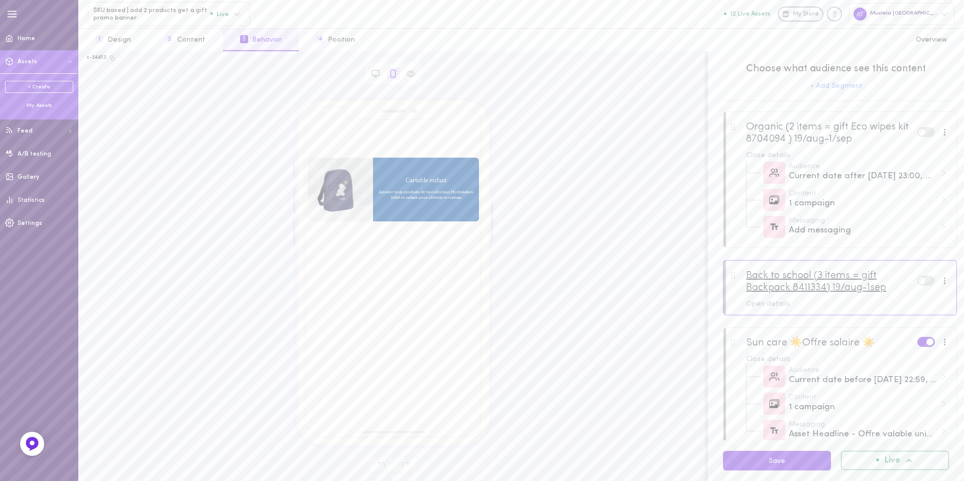
click at [868, 284] on div "Back to school (3 items = gift Backpack 8411334) 19/aug-1sep" at bounding box center [831, 282] width 171 height 24
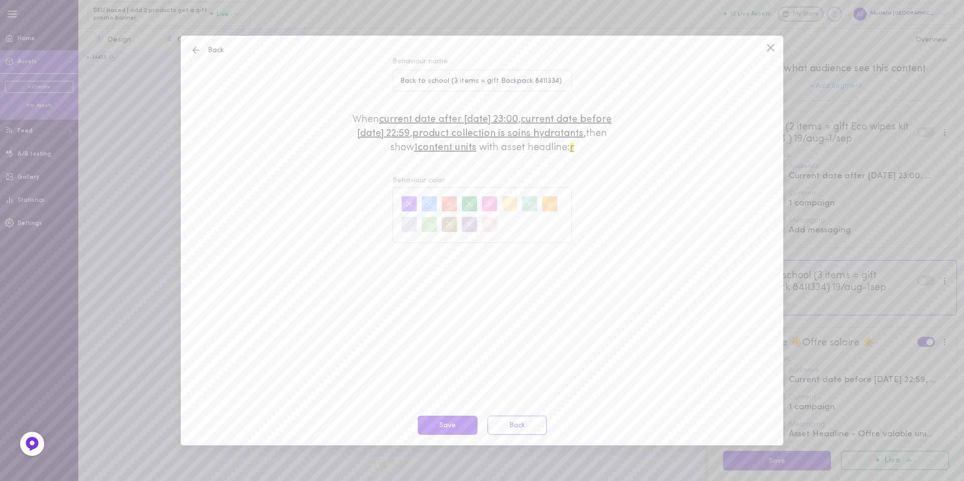
click at [574, 146] on span "r" at bounding box center [572, 148] width 4 height 10
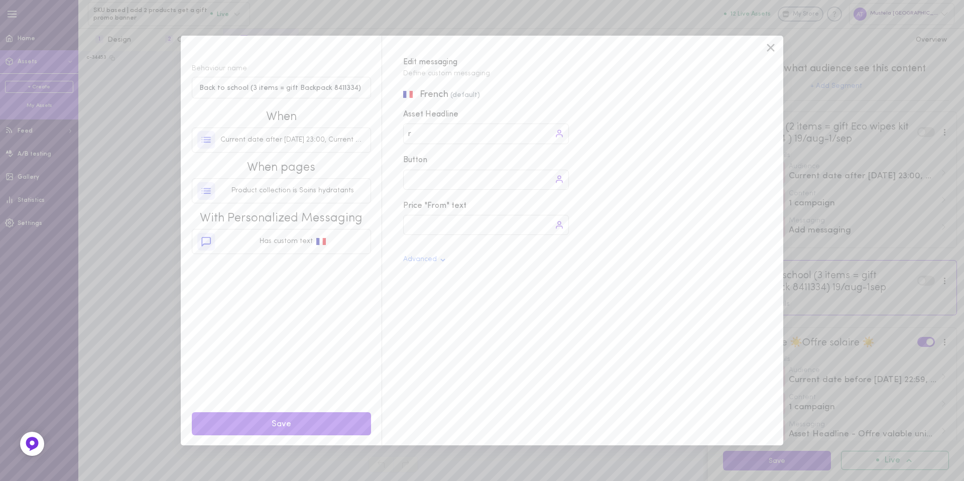
click at [466, 137] on div "r r" at bounding box center [486, 133] width 166 height 21
click at [457, 134] on div "r r" at bounding box center [486, 133] width 166 height 21
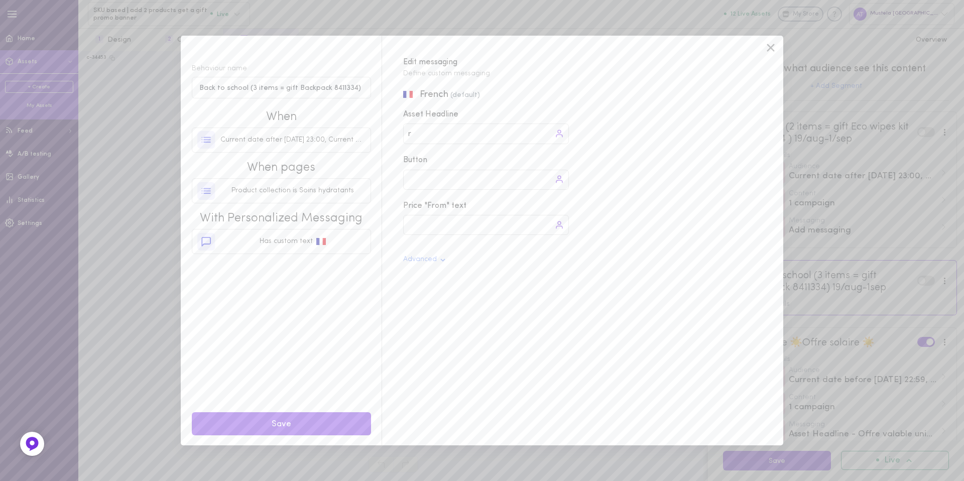
click at [457, 134] on div "r r" at bounding box center [486, 133] width 166 height 21
click at [417, 132] on div "r r" at bounding box center [486, 133] width 166 height 21
type input "Offre valable du"
click at [712, 25] on div "Behaviour name Back to school (3 items = gift Backpack 8411334) 19/aug-1sep Whe…" at bounding box center [482, 240] width 964 height 481
click at [342, 421] on button "Save" at bounding box center [281, 424] width 179 height 24
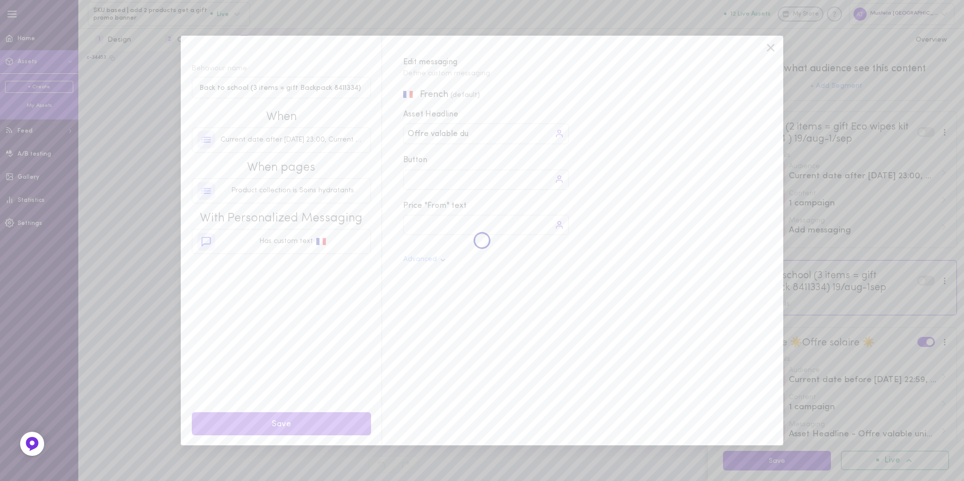
click at [873, 411] on div "Behaviour name Back to school (3 items = gift Backpack 8411334) 19/aug-1sep Whe…" at bounding box center [482, 240] width 964 height 481
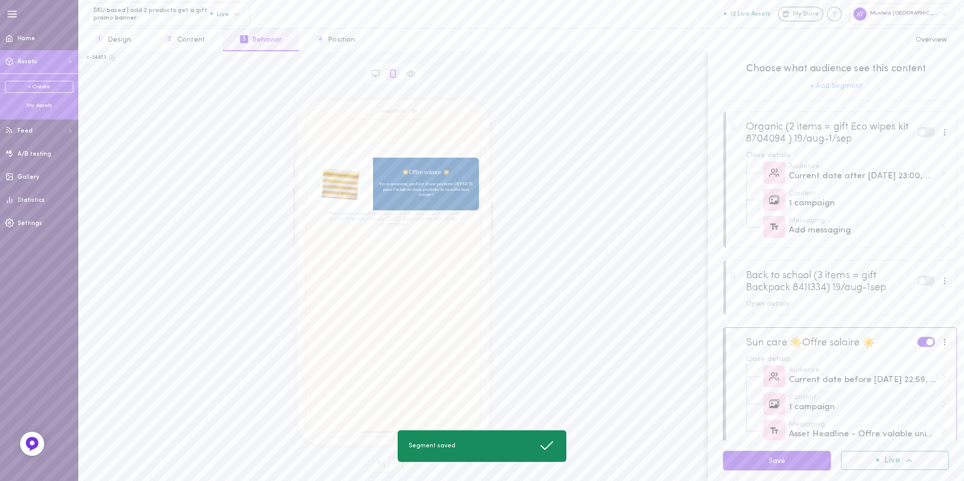
click at [903, 397] on div "Content" at bounding box center [863, 397] width 148 height 7
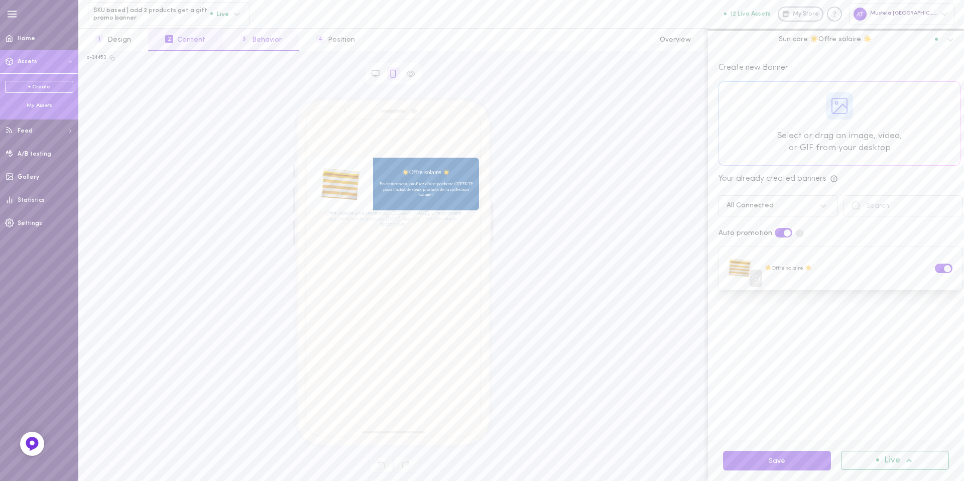
click at [254, 47] on button "3 Behavior" at bounding box center [261, 40] width 76 height 23
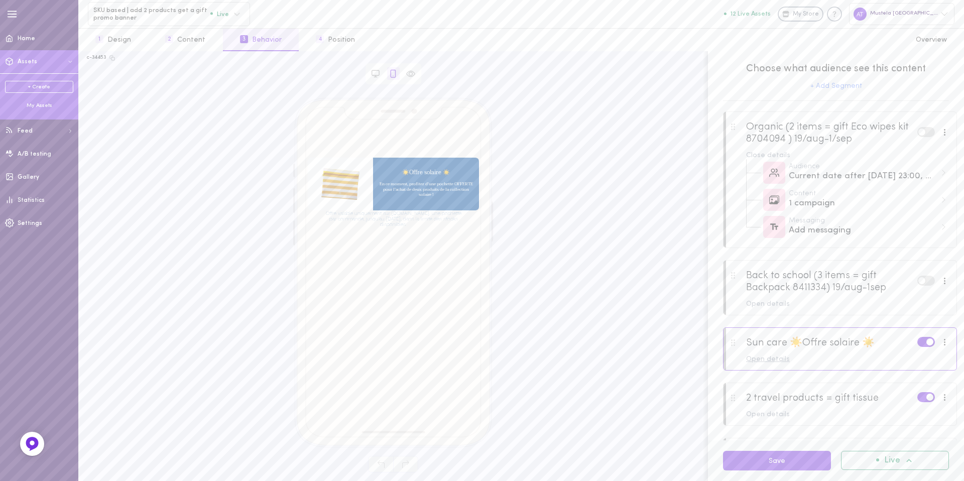
click at [770, 358] on div "Open details" at bounding box center [847, 359] width 203 height 7
click at [813, 429] on div "Asset Headline - Offre valable uniquement sur [DOMAIN_NAME], une pochette par c…" at bounding box center [863, 434] width 148 height 13
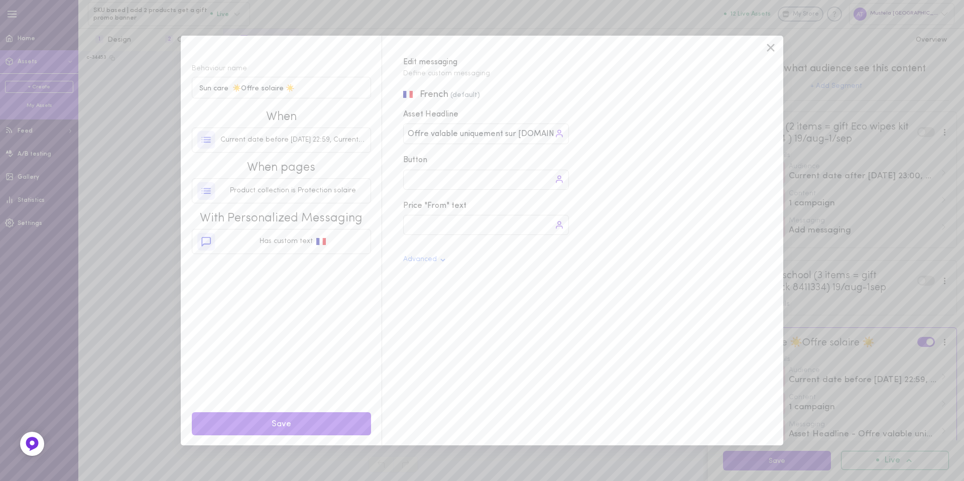
click at [475, 137] on input "Offre valable uniquement sur [DOMAIN_NAME], une pochette par commande, jusqu'au…" at bounding box center [481, 134] width 146 height 12
click at [460, 136] on input "Offre valable uniquement sur [DOMAIN_NAME], une pochette par commande, jusqu'au…" at bounding box center [481, 134] width 146 height 12
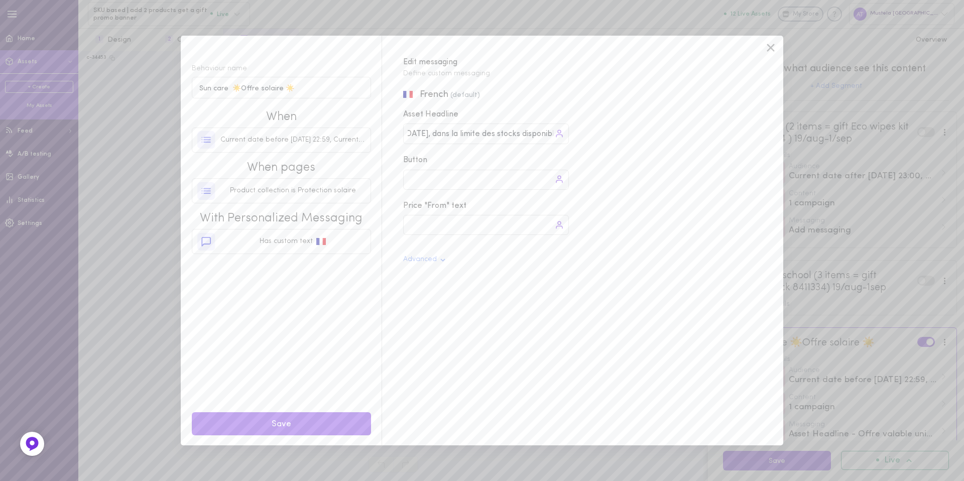
drag, startPoint x: 408, startPoint y: 132, endPoint x: 566, endPoint y: 135, distance: 158.7
click at [566, 135] on div "Offre valable uniquement sur [DOMAIN_NAME], une pochette par commande, jusqu'au…" at bounding box center [486, 133] width 166 height 21
click at [770, 49] on icon at bounding box center [771, 48] width 8 height 8
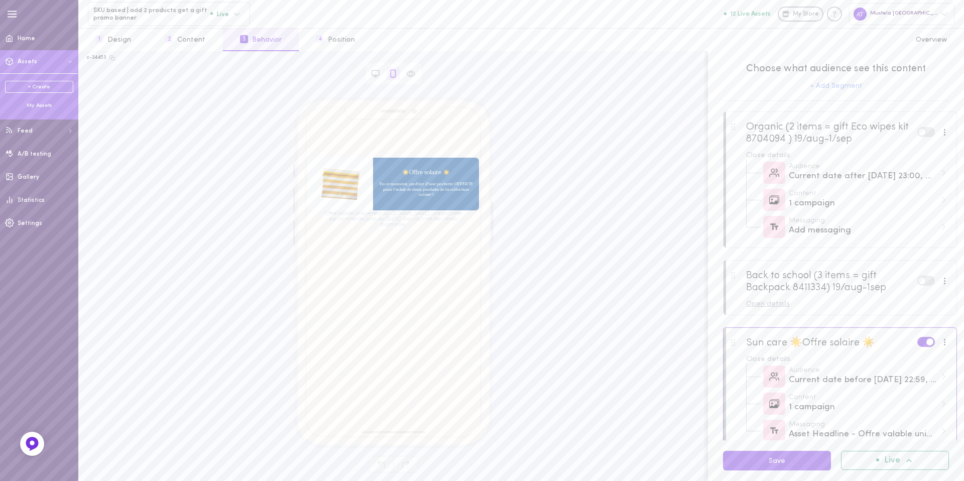
click at [820, 305] on div "Open details" at bounding box center [847, 304] width 203 height 7
click at [835, 377] on div "Asset Headline - Offre valable du" at bounding box center [863, 379] width 148 height 13
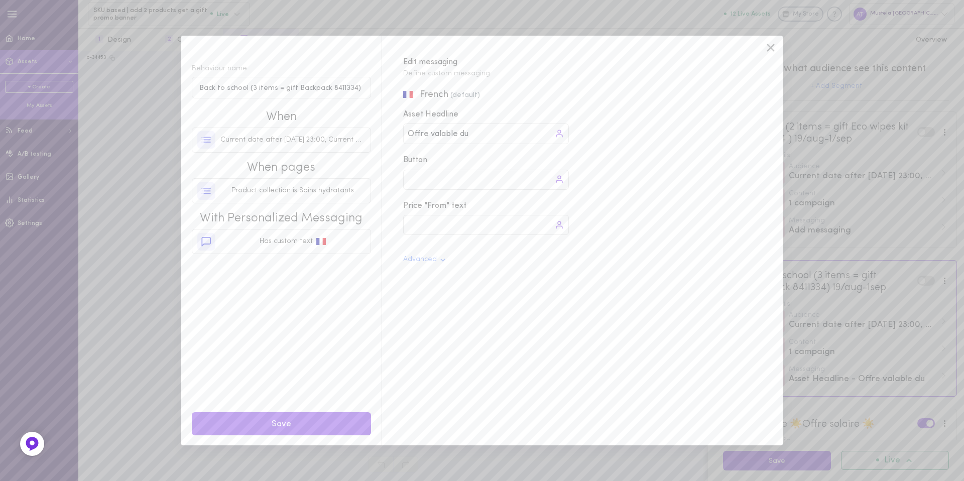
click at [511, 128] on div "Offre valable du Offre valable du" at bounding box center [486, 133] width 166 height 21
click at [480, 143] on div "Offre valable du Offre valable du" at bounding box center [486, 133] width 166 height 21
click at [481, 136] on div "Offre valable du Offre valable du" at bounding box center [486, 133] width 166 height 21
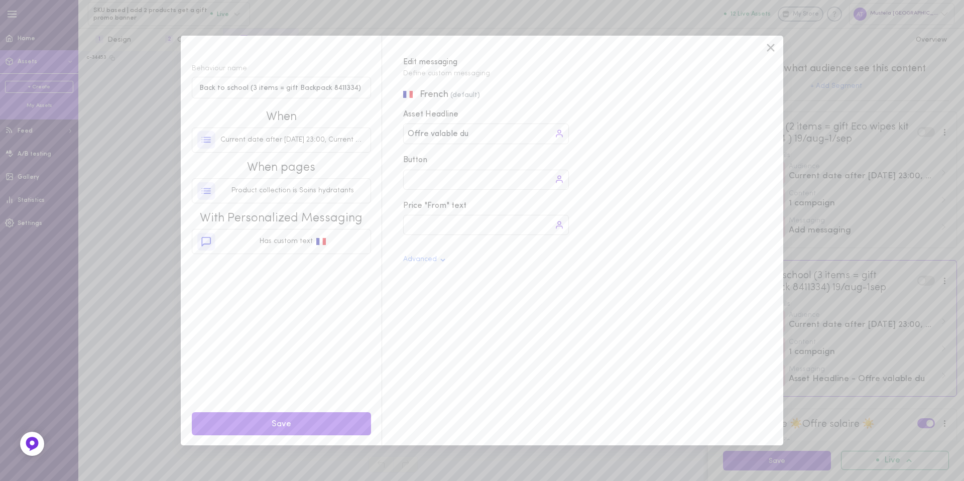
click at [481, 136] on div "Offre valable du Offre valable du" at bounding box center [486, 133] width 166 height 21
click at [443, 136] on input "Offre valable du" at bounding box center [441, 134] width 66 height 12
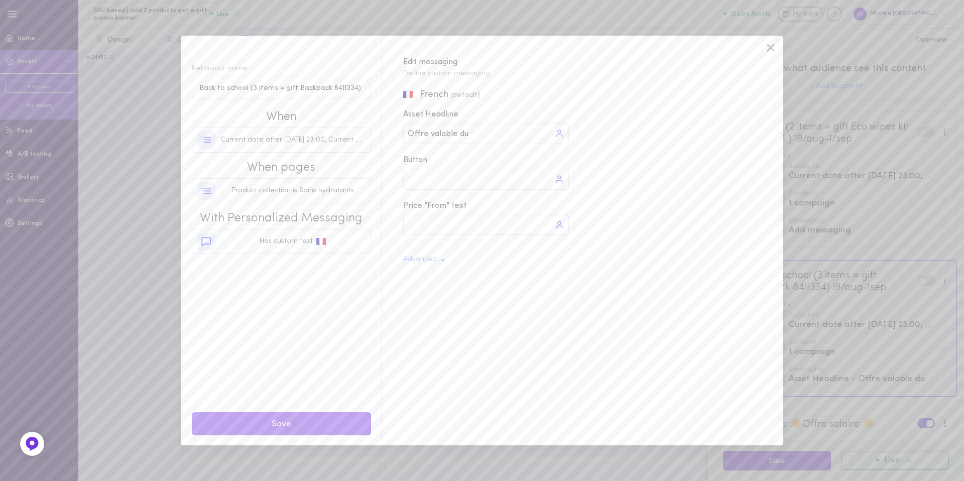
paste input "uniquement sur [DOMAIN_NAME], une pochette par commande, jusqu'au [DATE], dans …"
click at [416, 133] on input "Offre valable uniquement sur [DOMAIN_NAME], une pochette par commande, jusqu'au…" at bounding box center [481, 134] width 146 height 12
click at [531, 135] on input "Offre valable uniquement sur [DOMAIN_NAME], une pochette par commande, jusqu'au…" at bounding box center [481, 134] width 146 height 12
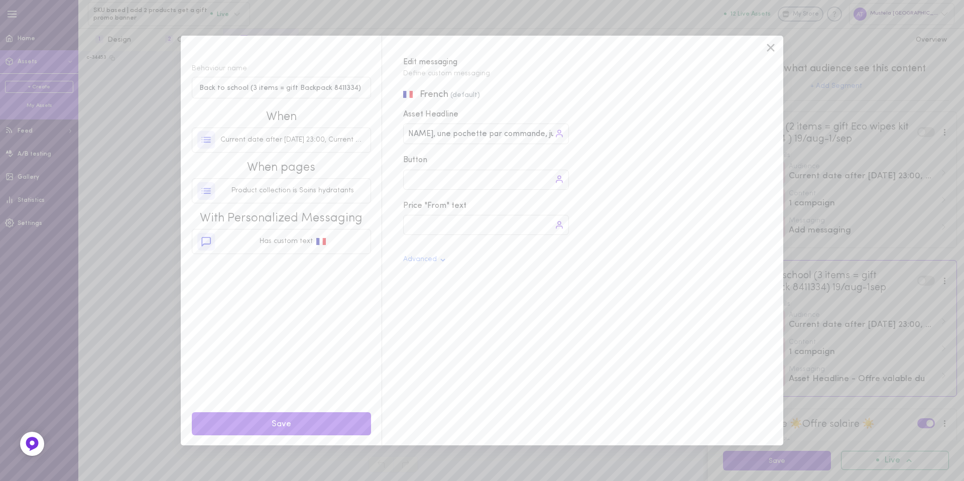
scroll to position [0, 228]
type input "Offre valable uniquement sur [DOMAIN_NAME], une pochette par commande, jusqu'au…"
click at [283, 424] on button "Save" at bounding box center [281, 424] width 179 height 24
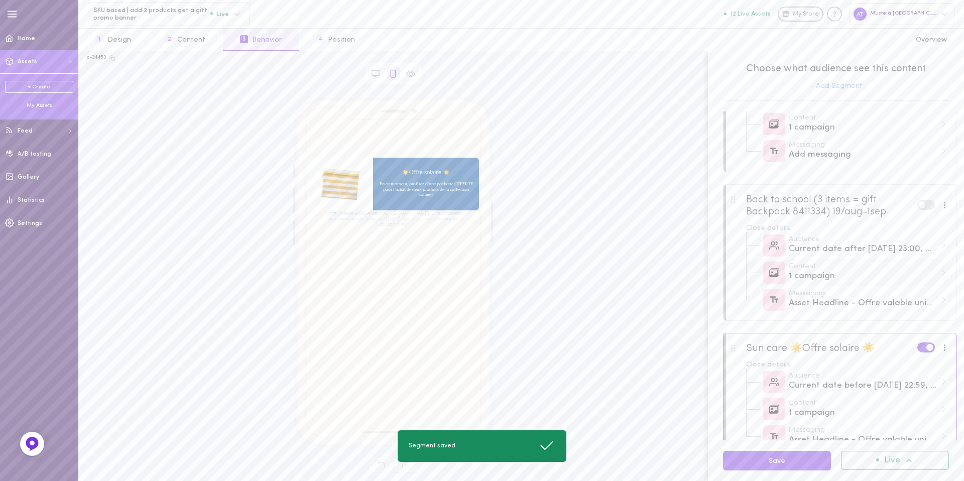
scroll to position [150, 0]
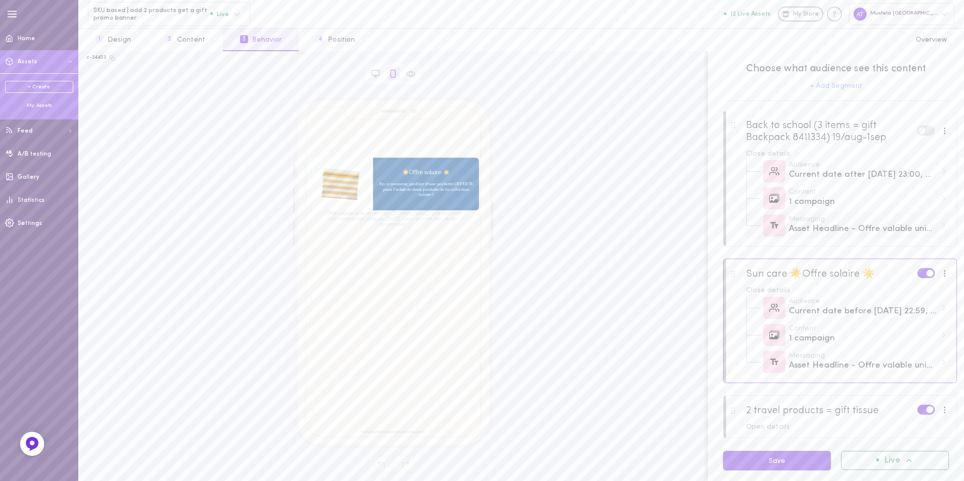
click at [876, 233] on div "Asset Headline - Offre valable uniquement sur [DOMAIN_NAME], une pochette par c…" at bounding box center [863, 229] width 148 height 13
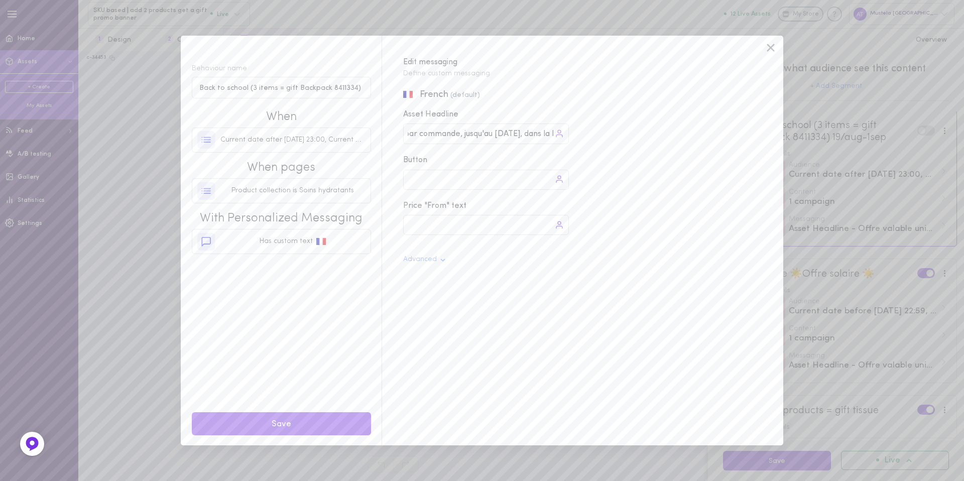
scroll to position [0, 329]
drag, startPoint x: 492, startPoint y: 133, endPoint x: 620, endPoint y: 133, distance: 128.0
click at [620, 133] on div "French (default) Asset Headline Offre valable uniquement sur [DOMAIN_NAME], une…" at bounding box center [577, 266] width 391 height 357
click at [769, 48] on icon at bounding box center [770, 47] width 15 height 15
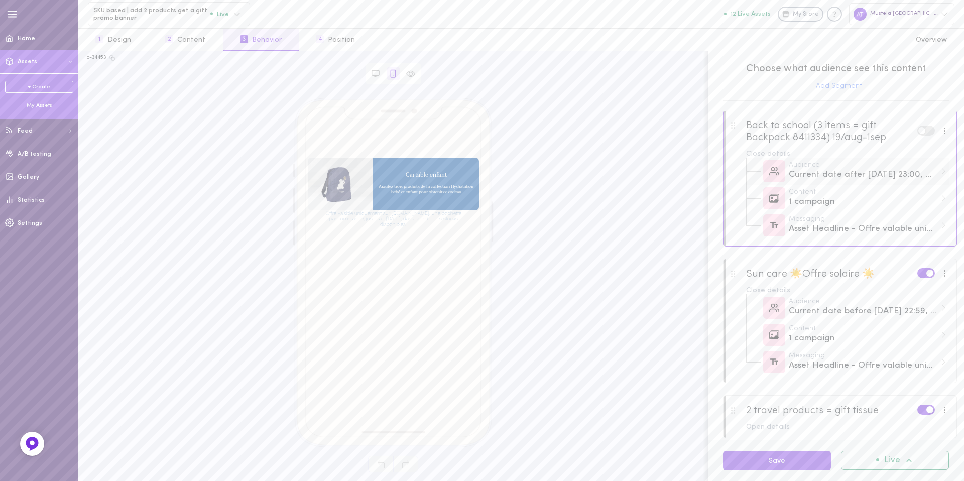
scroll to position [119, 0]
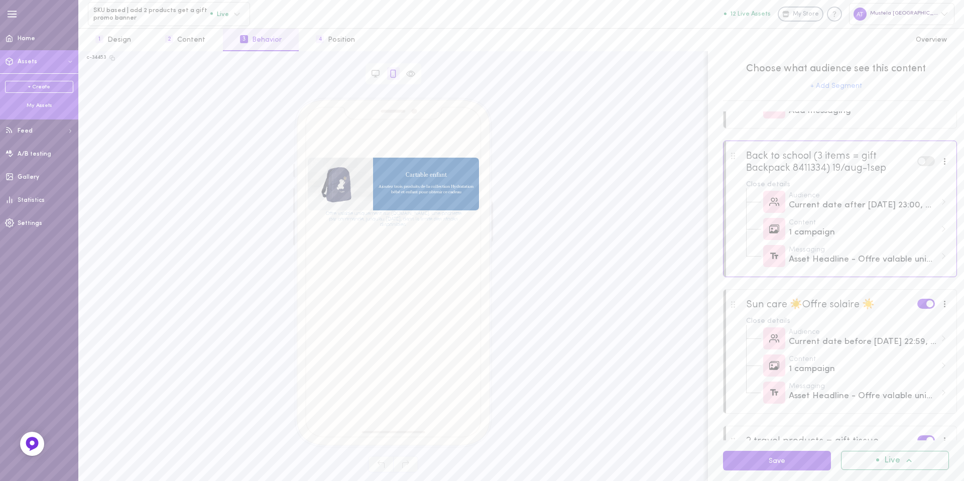
click at [917, 164] on label at bounding box center [926, 161] width 18 height 10
click at [0, 0] on input "checkbox" at bounding box center [0, 0] width 0 height 0
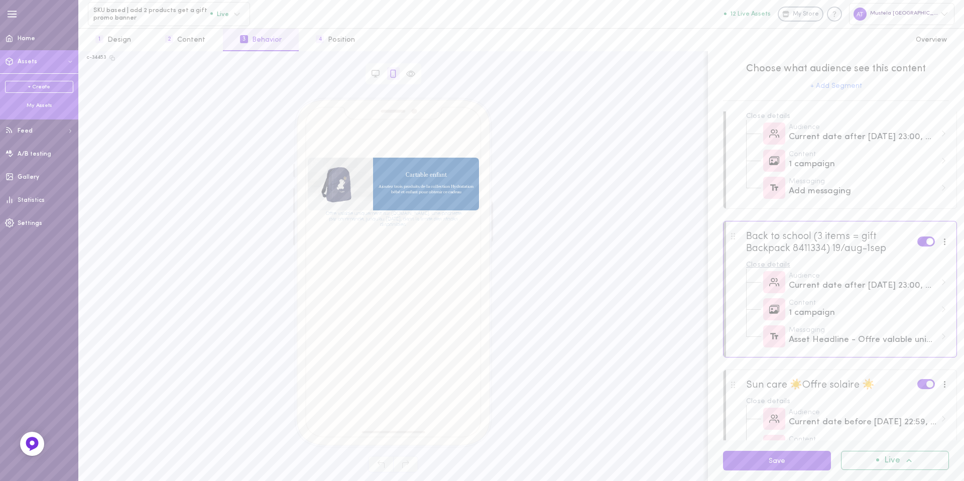
scroll to position [0, 0]
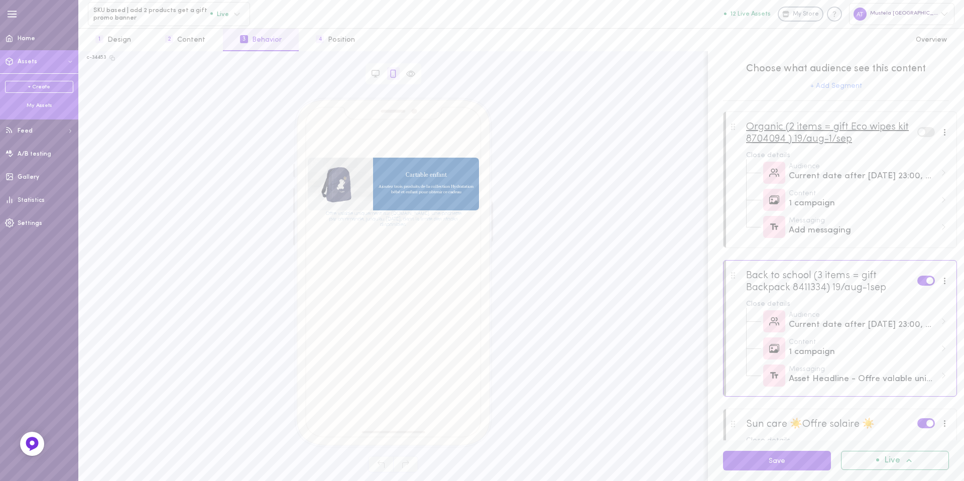
click at [812, 141] on div "Organic (2 items = gift Eco wipes kit 8704094 ) 19/aug-1/sep" at bounding box center [831, 133] width 171 height 24
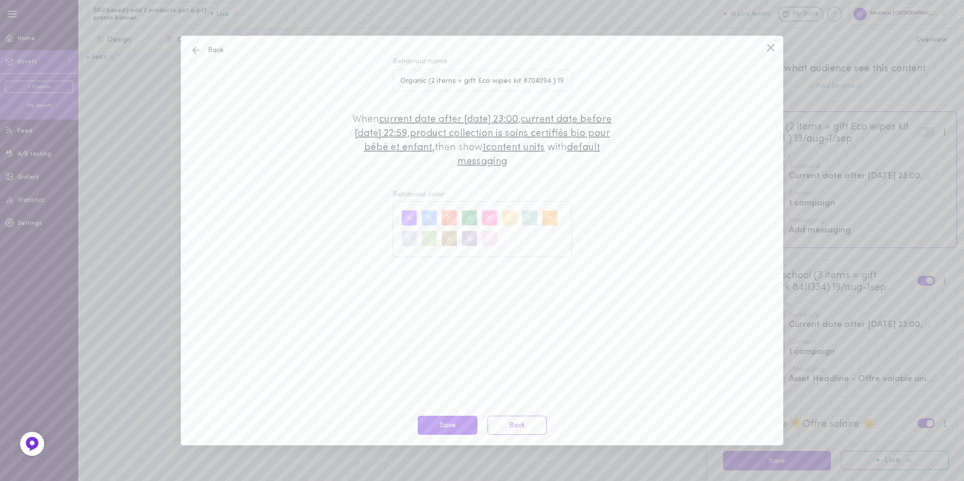
click at [771, 53] on icon at bounding box center [770, 47] width 15 height 15
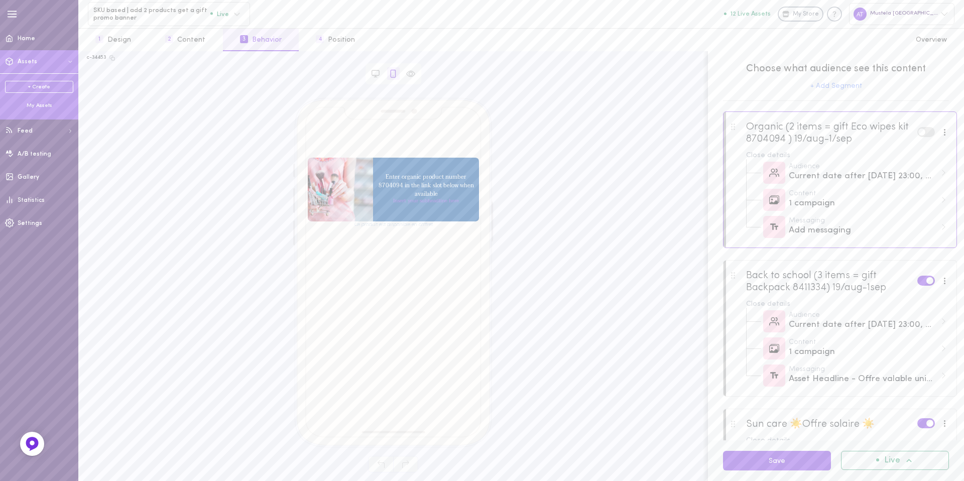
click at [871, 146] on div at bounding box center [839, 139] width 233 height 54
click at [117, 48] on button "1 Design" at bounding box center [113, 40] width 70 height 23
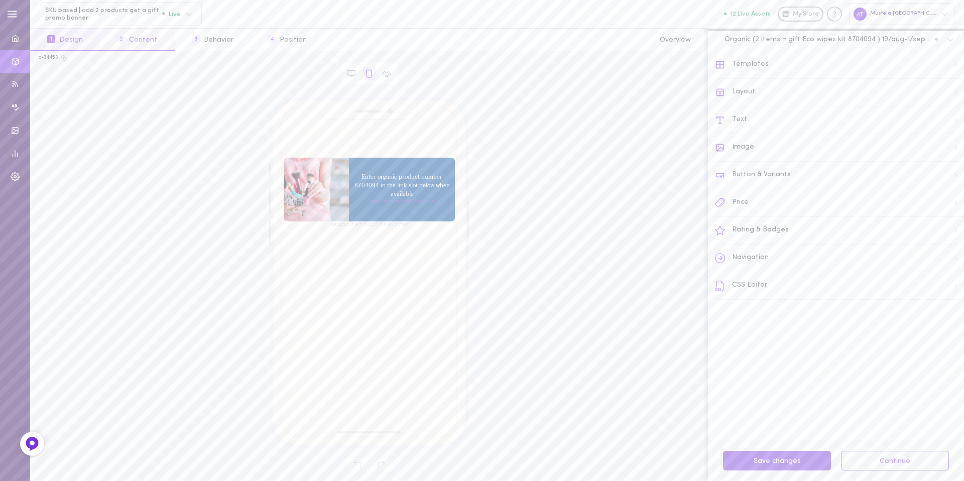
click at [126, 45] on button "2 Content" at bounding box center [137, 40] width 74 height 23
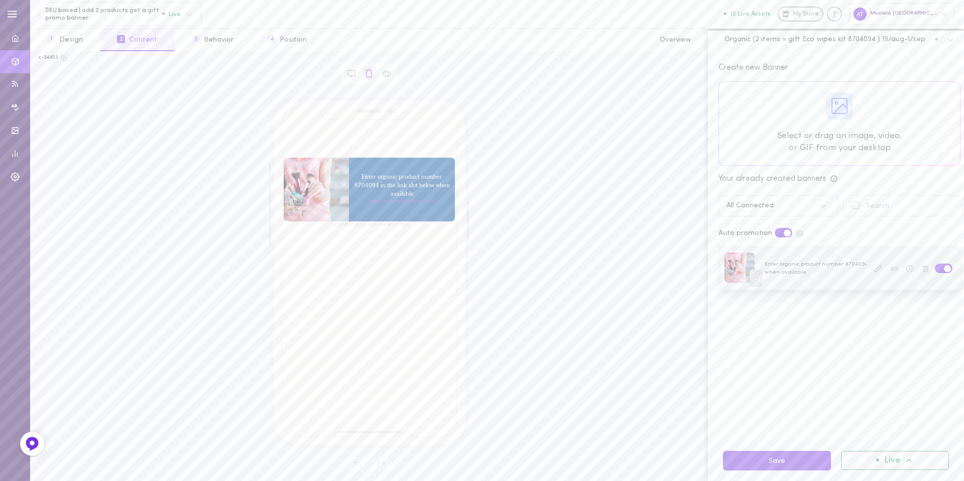
click at [871, 272] on button at bounding box center [877, 268] width 13 height 13
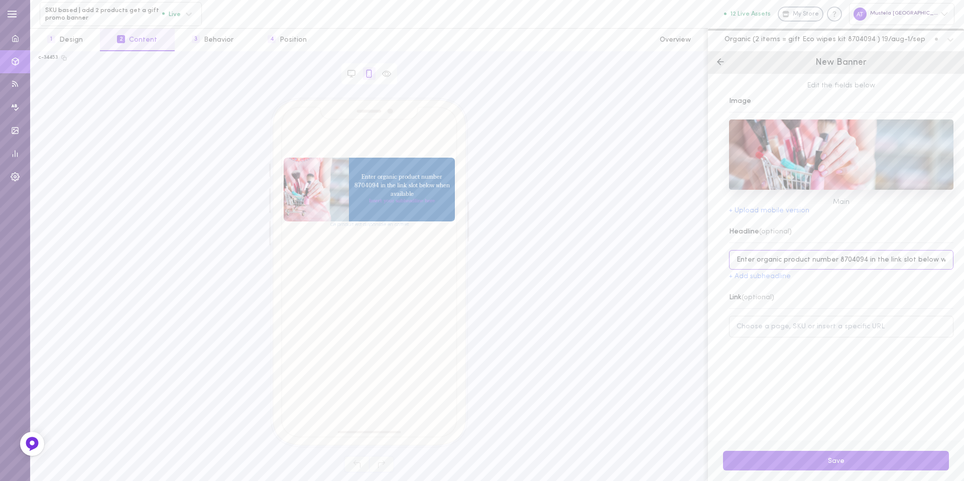
click at [851, 261] on input "Enter organic product number 8704094 in the link slot below when available" at bounding box center [841, 260] width 224 height 20
click at [802, 333] on input at bounding box center [841, 327] width 224 height 22
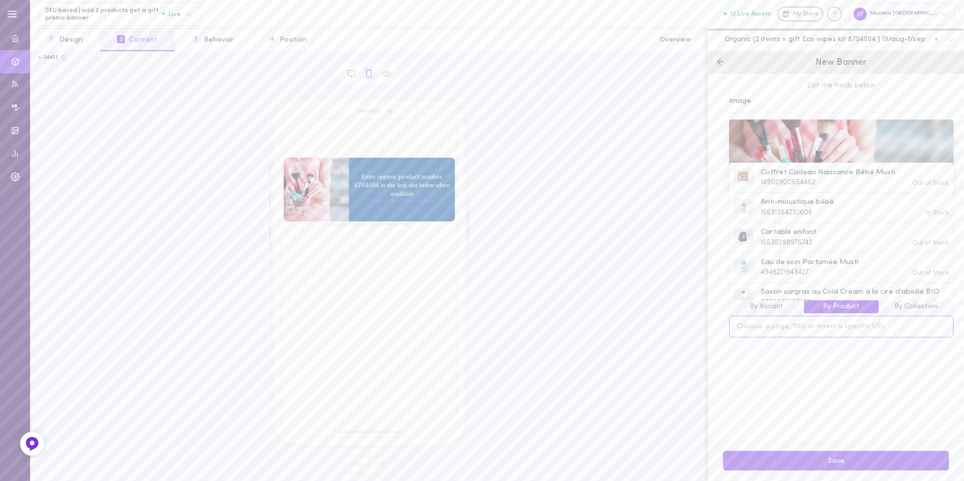
paste input "8704094"
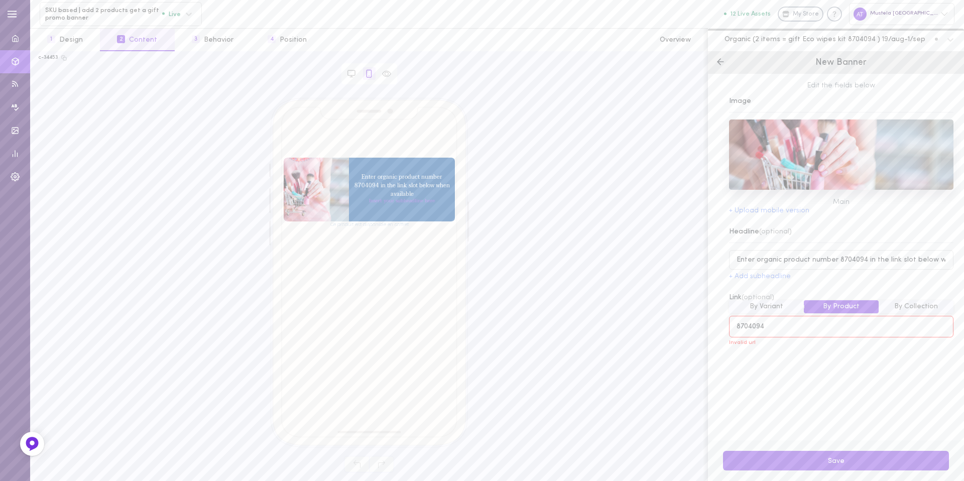
type input "8704094"
click at [844, 259] on input "Enter organic product number 8704094 in the link slot below when available" at bounding box center [841, 260] width 224 height 20
click at [791, 340] on div "Edit the fields below Image Main + Upload mobile version Headline (optional) En…" at bounding box center [836, 257] width 256 height 366
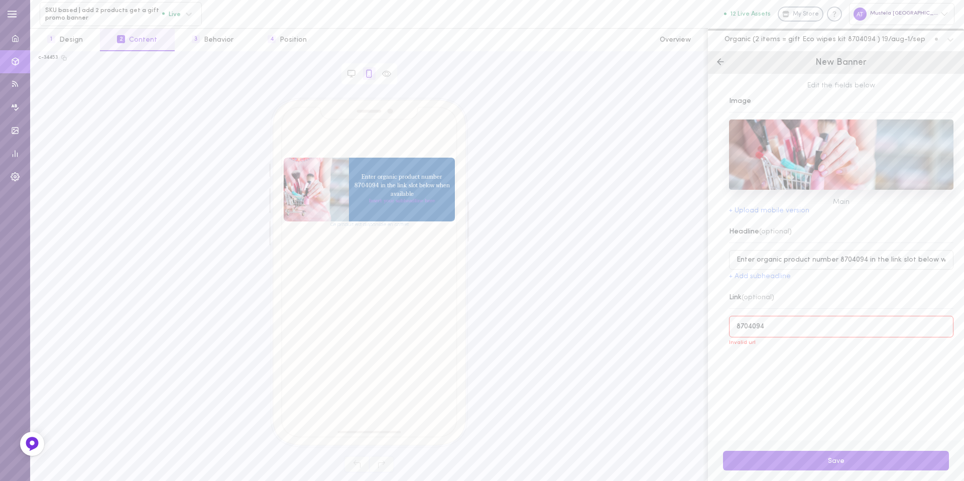
click at [783, 343] on div "Edit the fields below Image Main + Upload mobile version Headline (optional) En…" at bounding box center [836, 257] width 256 height 366
click at [760, 319] on input "8704094" at bounding box center [841, 327] width 224 height 22
click at [759, 324] on input "8704094" at bounding box center [841, 327] width 224 height 22
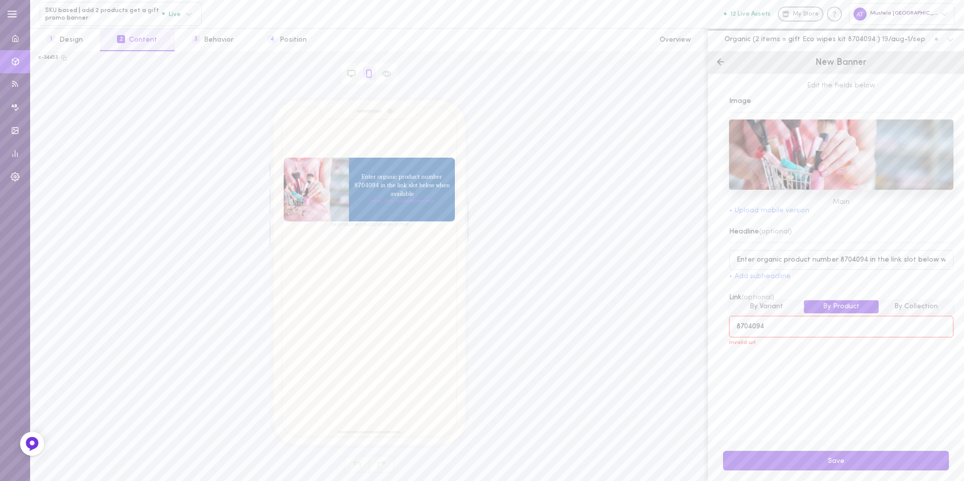
click at [787, 352] on div "Edit the fields below Image Main + Upload mobile version Headline (optional) En…" at bounding box center [836, 257] width 256 height 366
